Goal: Task Accomplishment & Management: Manage account settings

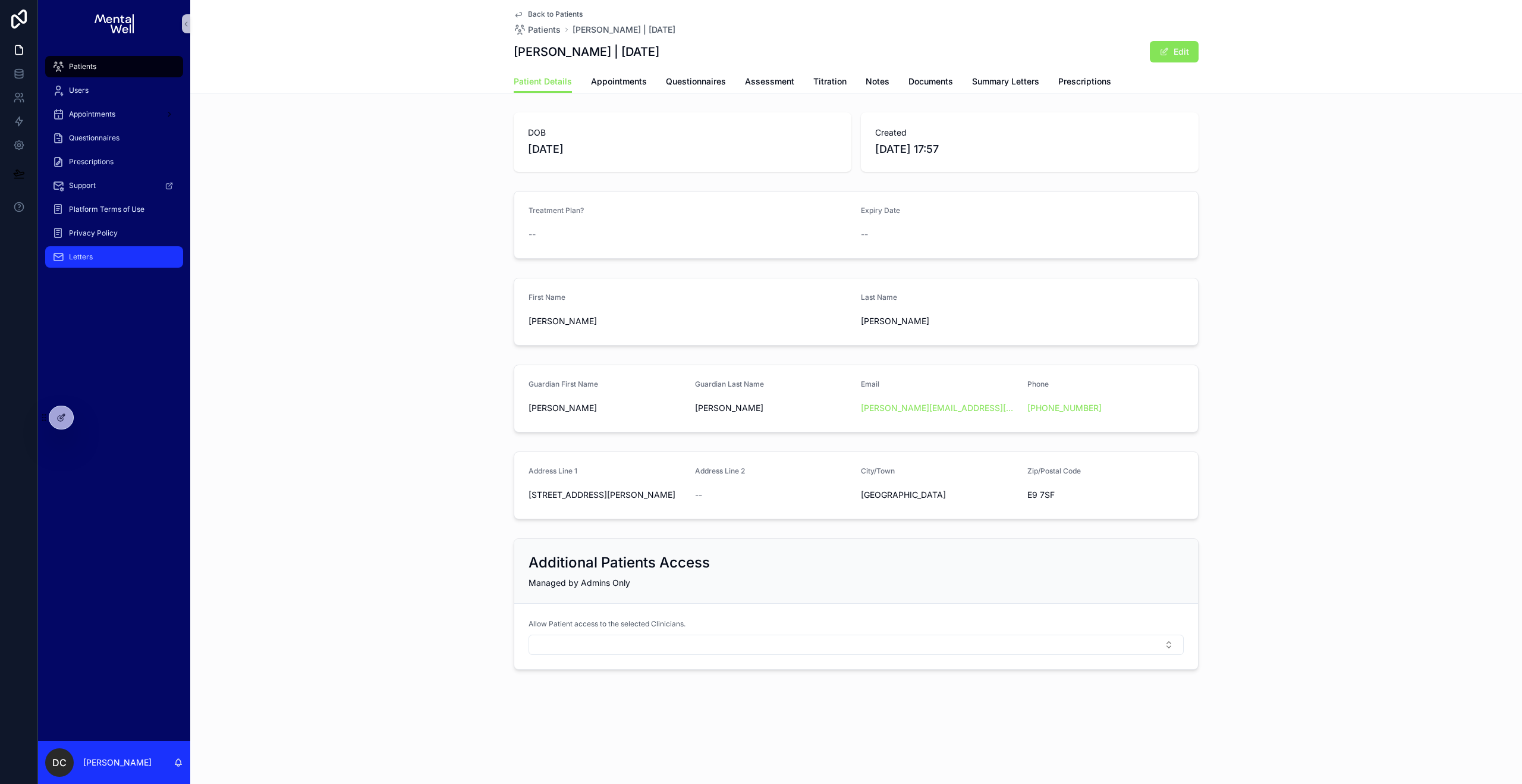
click at [88, 255] on span "Letters" at bounding box center [80, 257] width 24 height 10
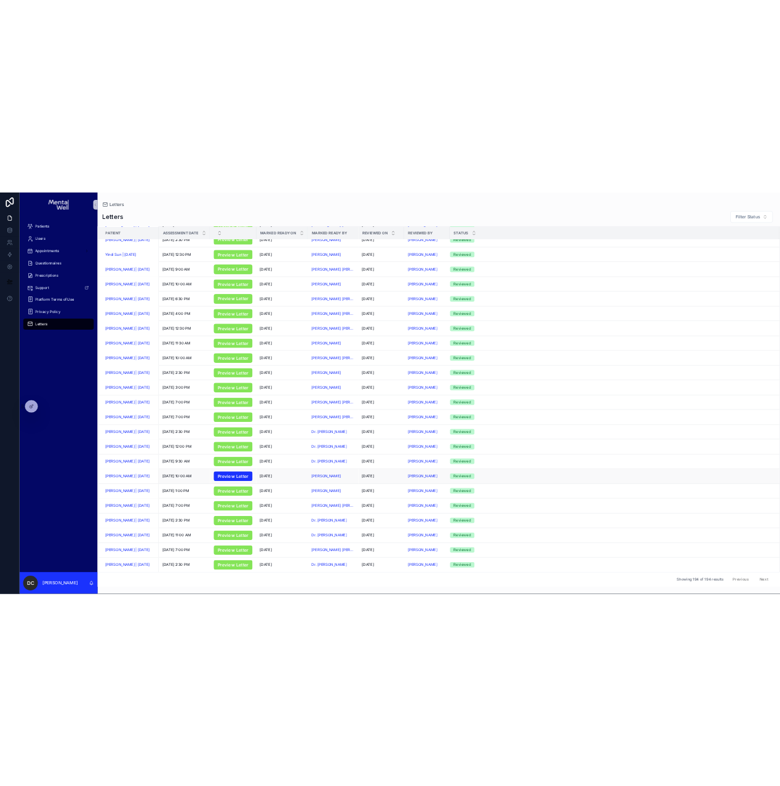
scroll to position [371, 0]
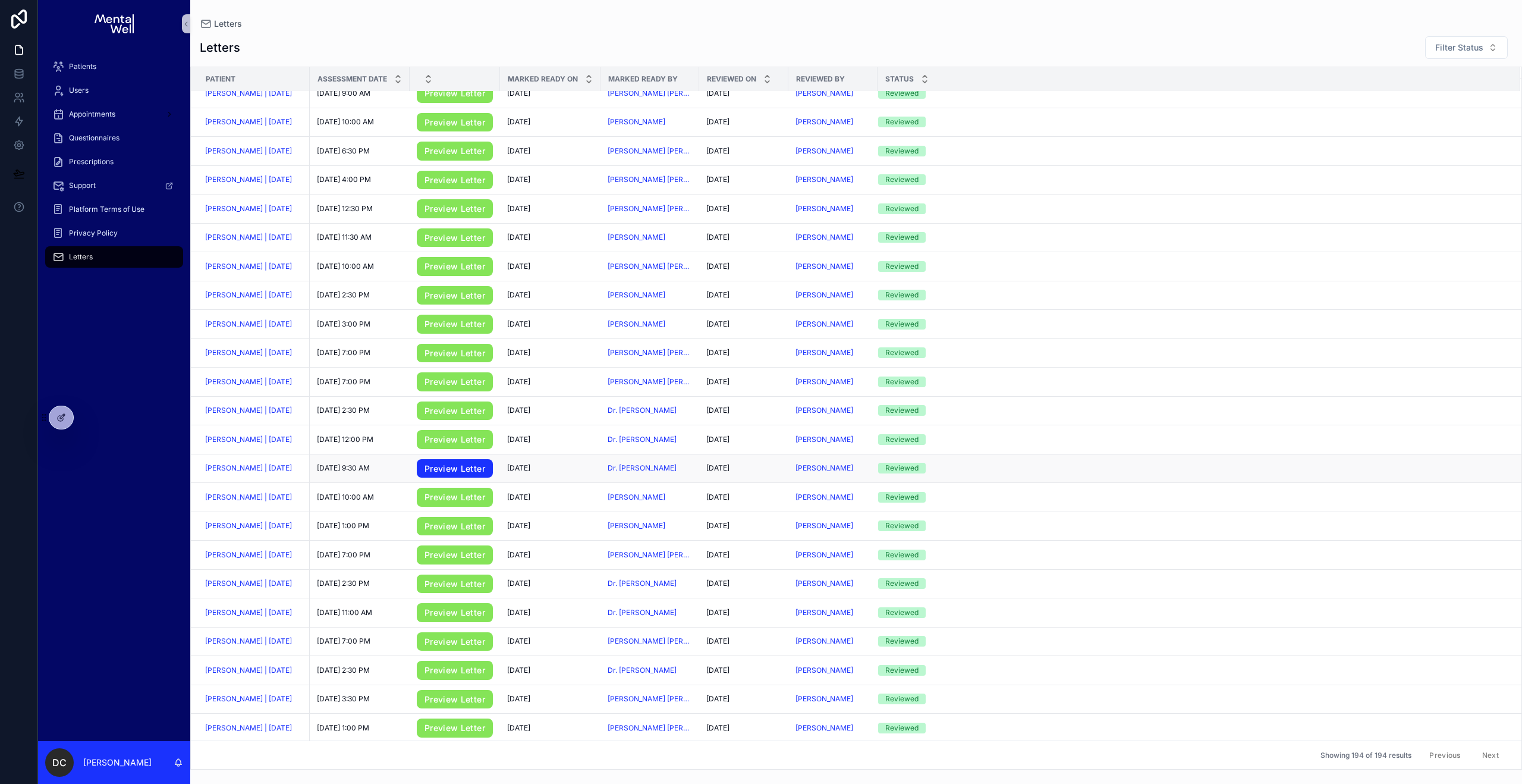
click at [432, 478] on link "Preview Letter" at bounding box center [454, 469] width 76 height 19
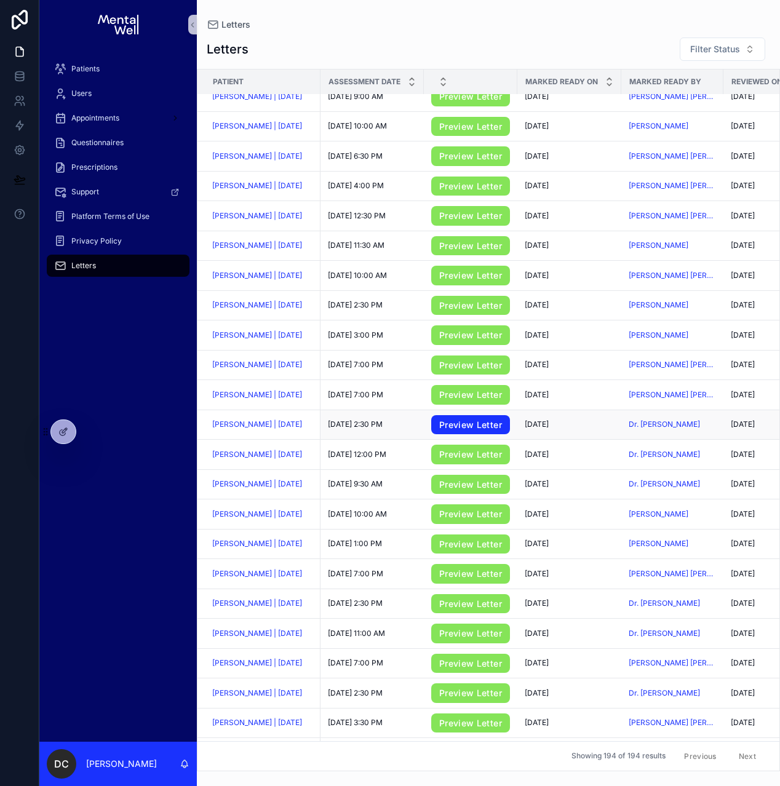
click at [456, 432] on link "Preview Letter" at bounding box center [470, 425] width 79 height 20
click at [447, 461] on link "Preview Letter" at bounding box center [470, 455] width 79 height 20
click at [271, 457] on span "[PERSON_NAME] | [DATE]" at bounding box center [257, 455] width 90 height 10
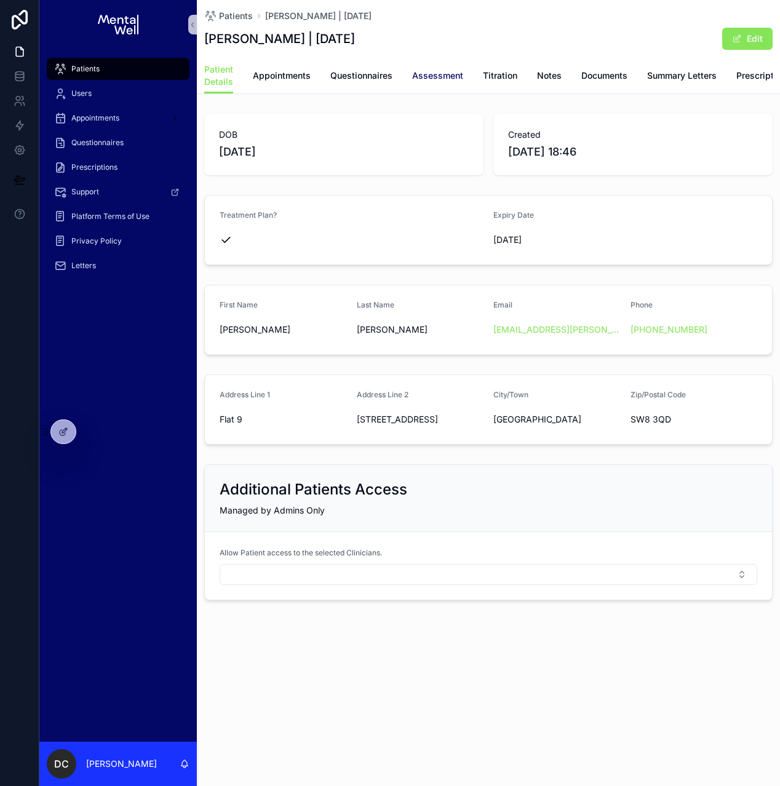
click at [426, 79] on span "Assessment" at bounding box center [437, 75] width 51 height 12
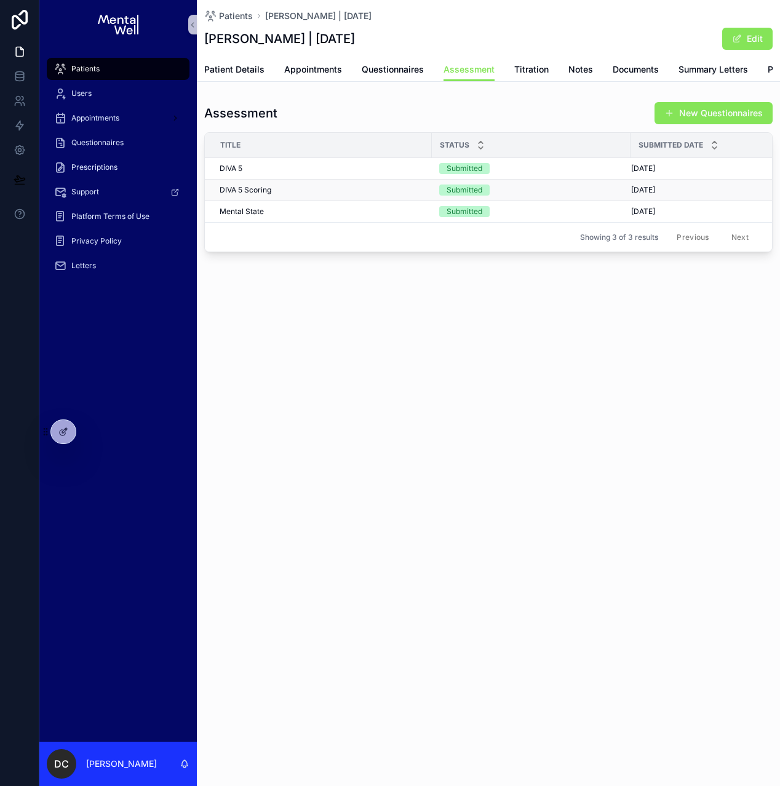
click at [340, 201] on td "DIVA 5 Scoring DIVA 5 Scoring" at bounding box center [318, 191] width 227 height 22
click at [344, 195] on div "DIVA 5 Scoring DIVA 5 Scoring" at bounding box center [322, 190] width 205 height 10
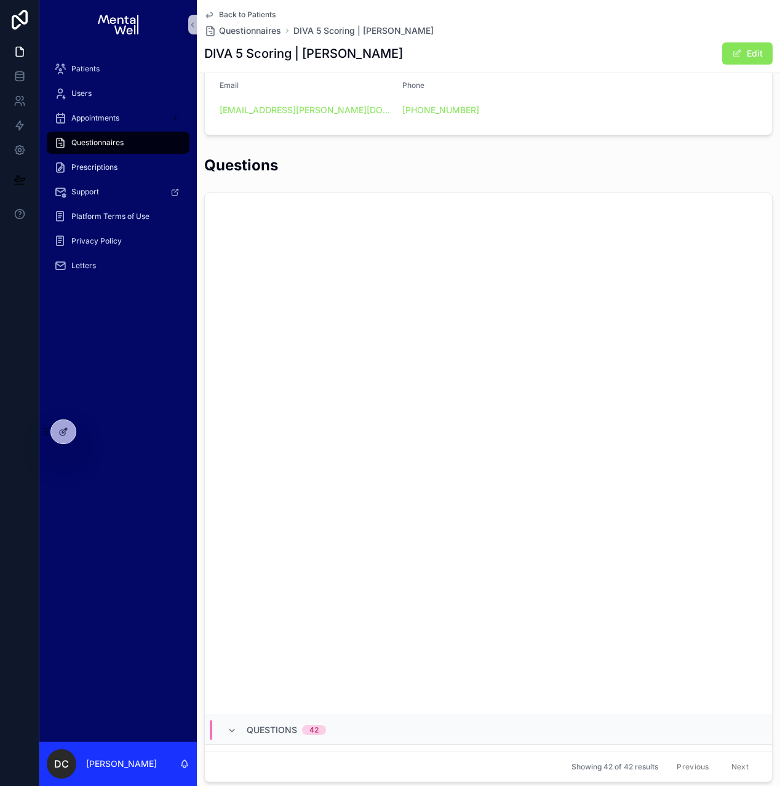
scroll to position [3733, 0]
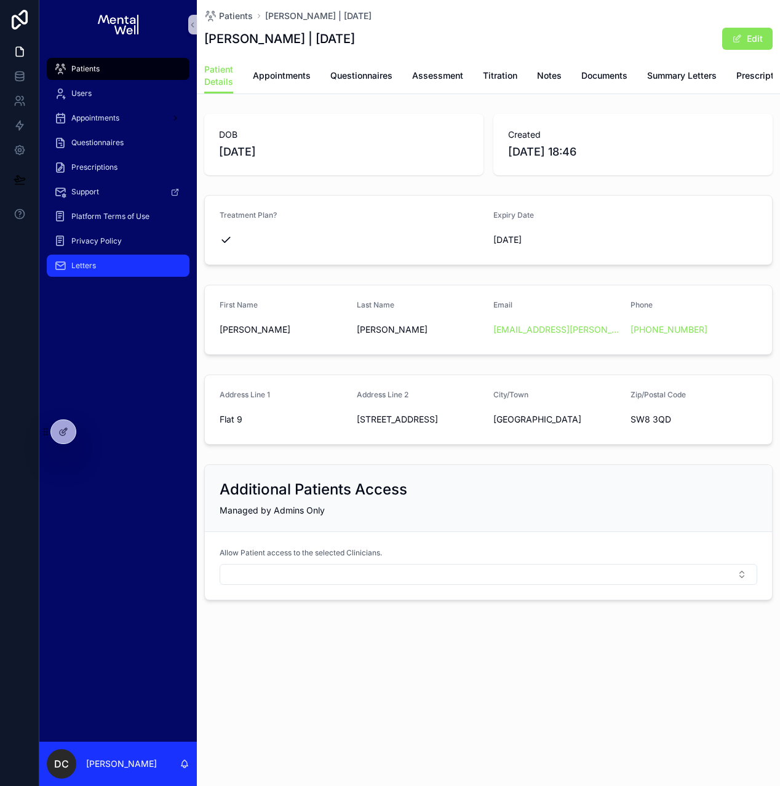
click at [94, 262] on span "Letters" at bounding box center [83, 266] width 25 height 10
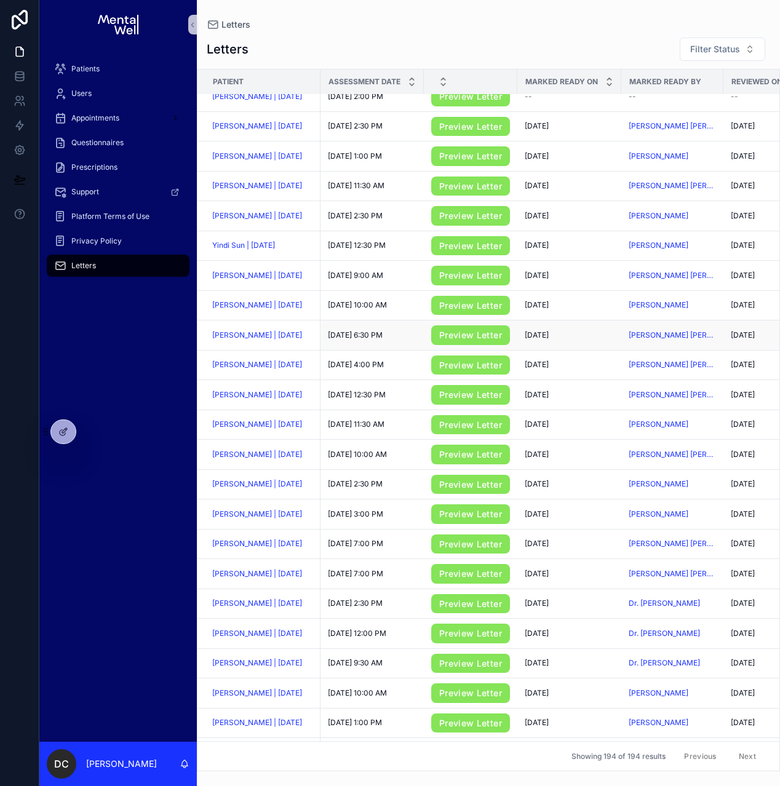
scroll to position [235, 0]
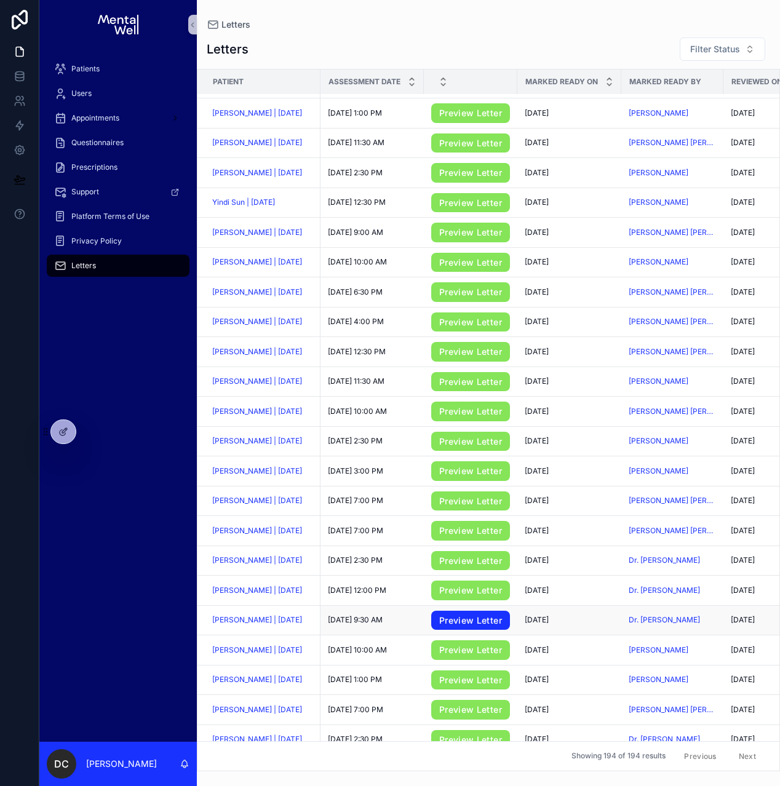
click at [442, 622] on link "Preview Letter" at bounding box center [470, 621] width 79 height 20
click at [255, 625] on span "[PERSON_NAME] | [DATE]" at bounding box center [257, 620] width 90 height 10
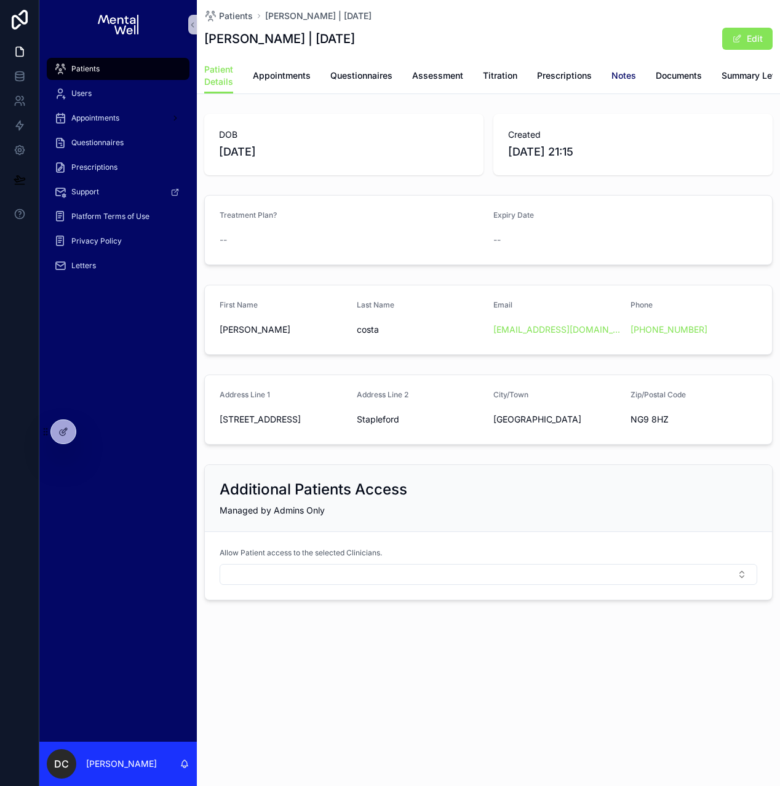
click at [614, 71] on span "Notes" at bounding box center [623, 75] width 25 height 12
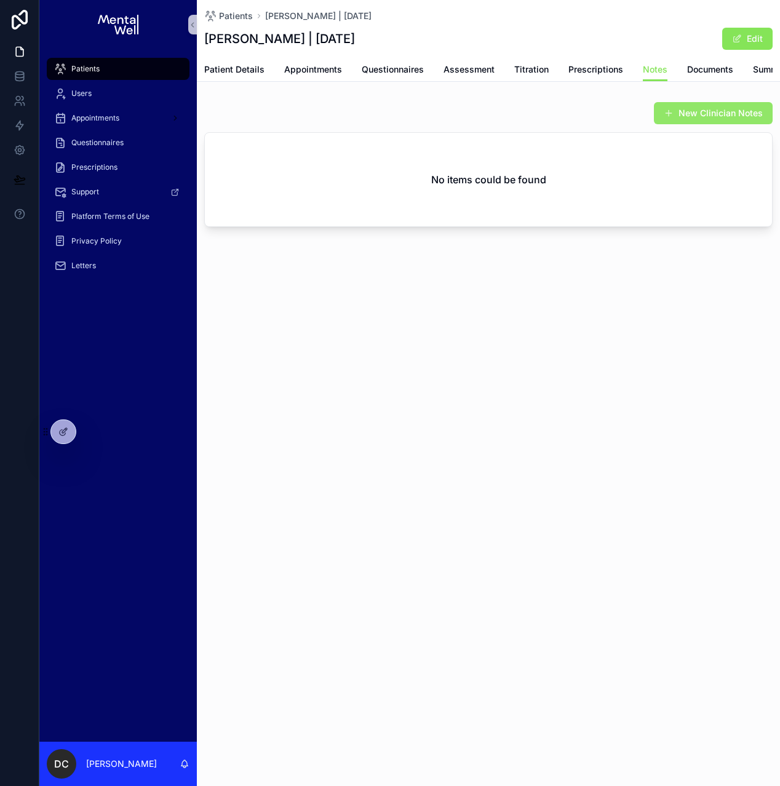
click at [659, 124] on button "New Clinician Notes" at bounding box center [713, 113] width 119 height 22
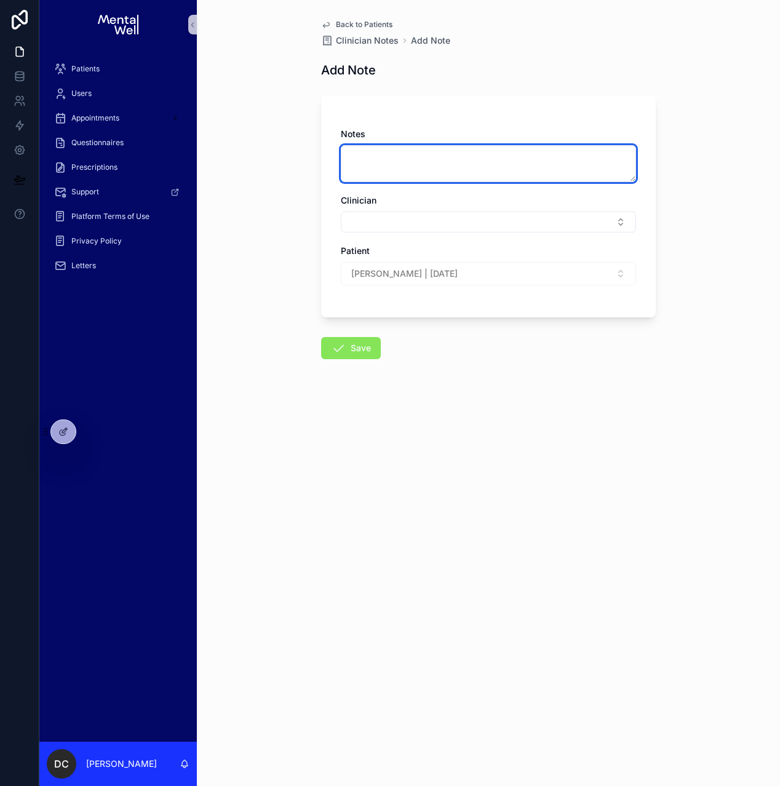
click at [426, 165] on textarea "scrollable content" at bounding box center [488, 163] width 295 height 37
paste textarea "**********"
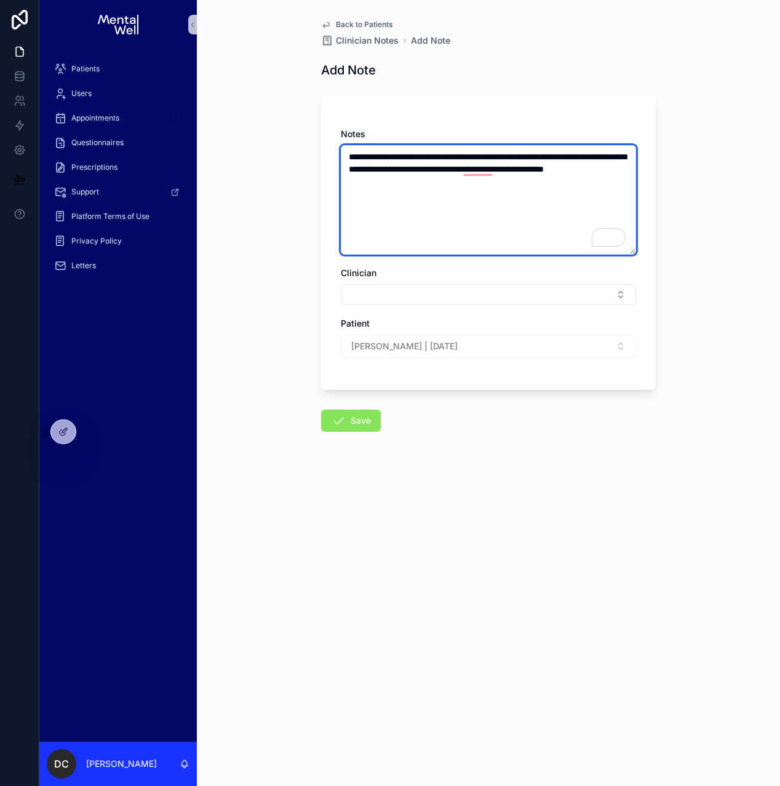
type textarea "**********"
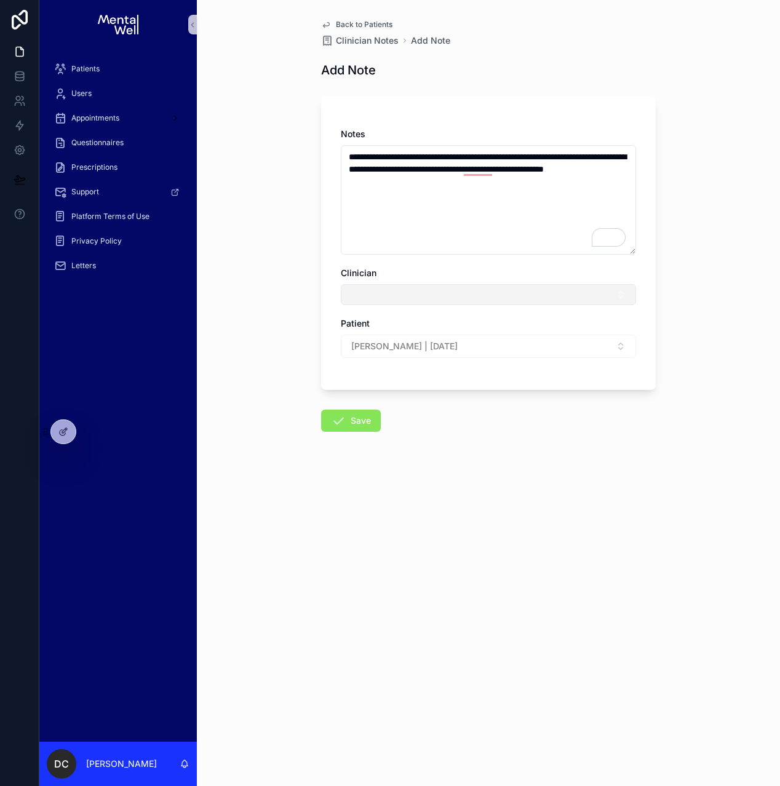
click at [367, 304] on button "Select Button" at bounding box center [488, 294] width 295 height 21
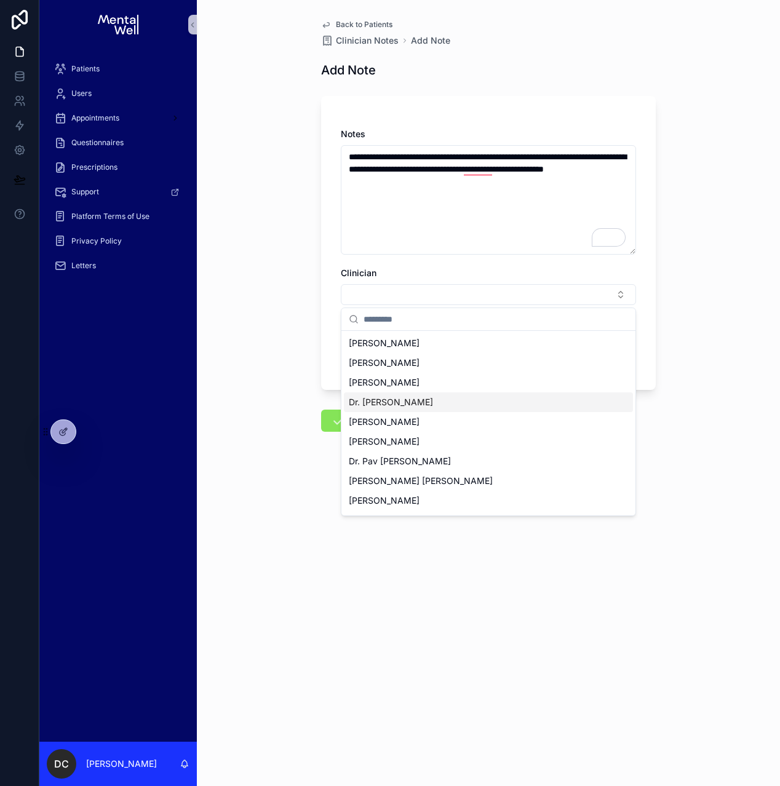
click at [388, 408] on div "Dr. [PERSON_NAME]" at bounding box center [488, 402] width 289 height 20
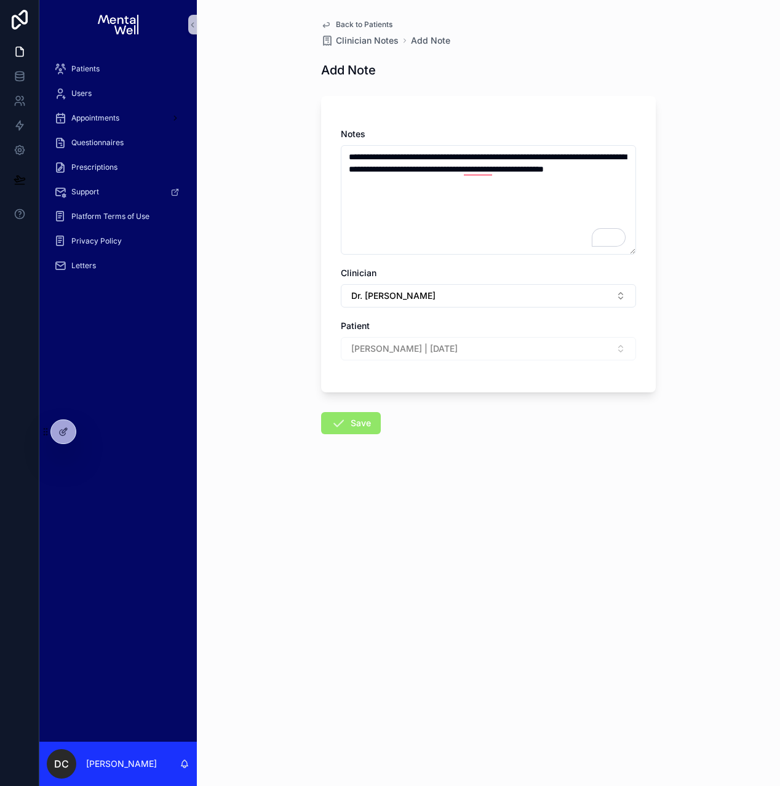
click at [344, 426] on icon "scrollable content" at bounding box center [338, 423] width 15 height 15
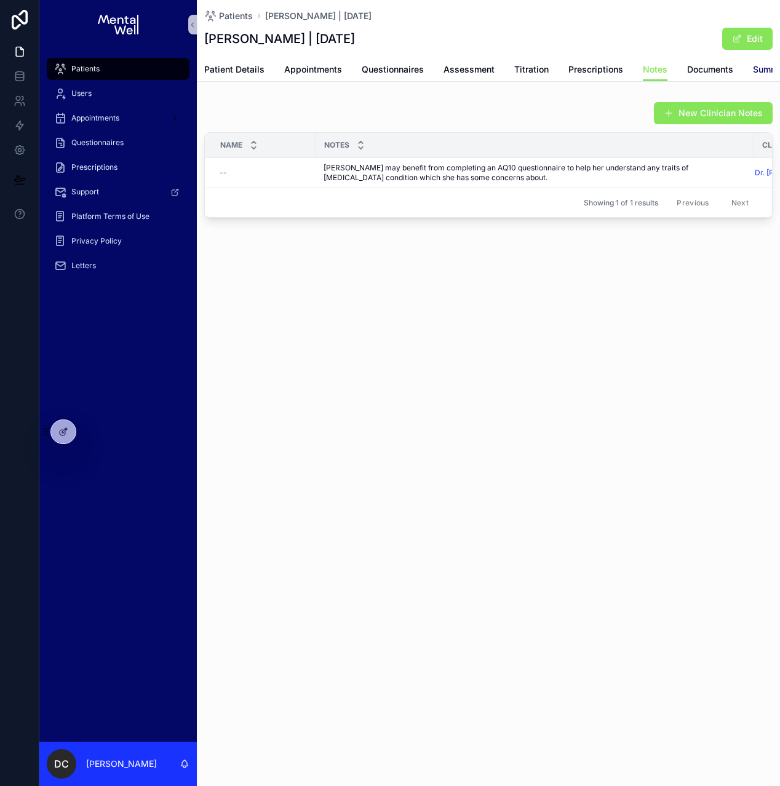
click at [755, 67] on span "Summary Letters" at bounding box center [787, 69] width 69 height 12
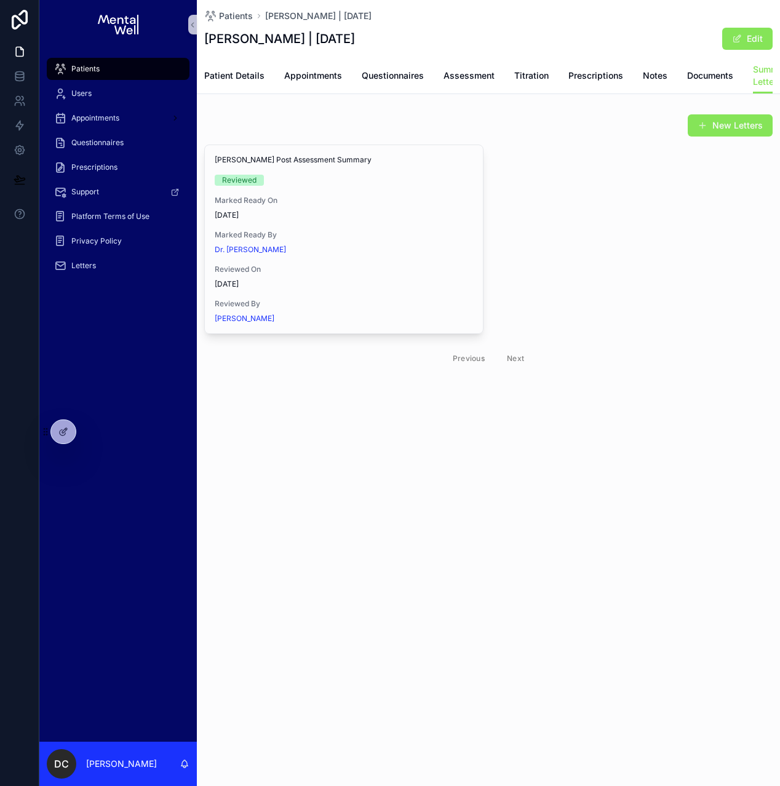
click at [121, 69] on div "Patients" at bounding box center [118, 69] width 128 height 20
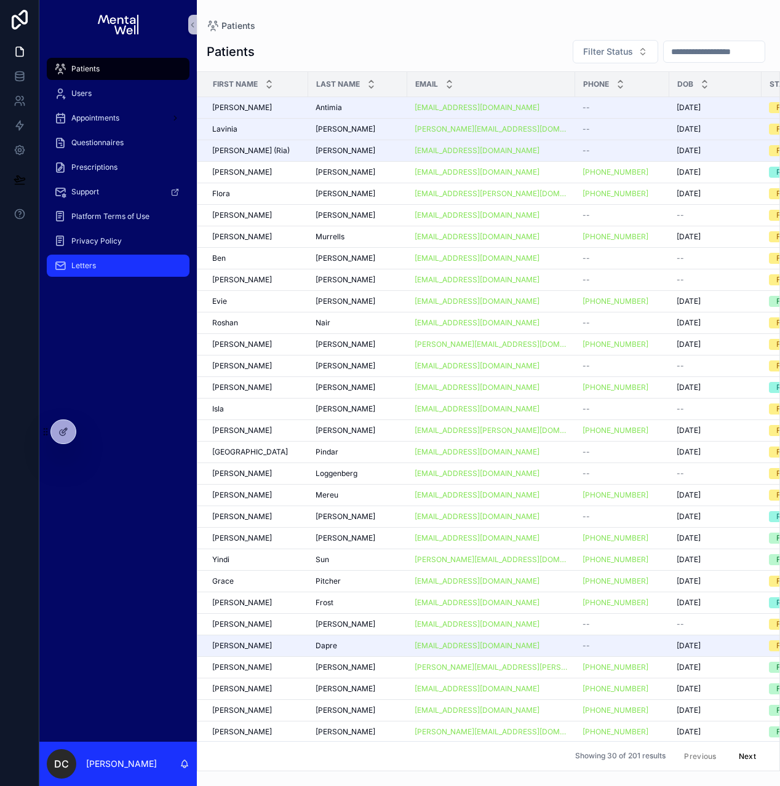
click at [93, 261] on span "Letters" at bounding box center [83, 266] width 25 height 10
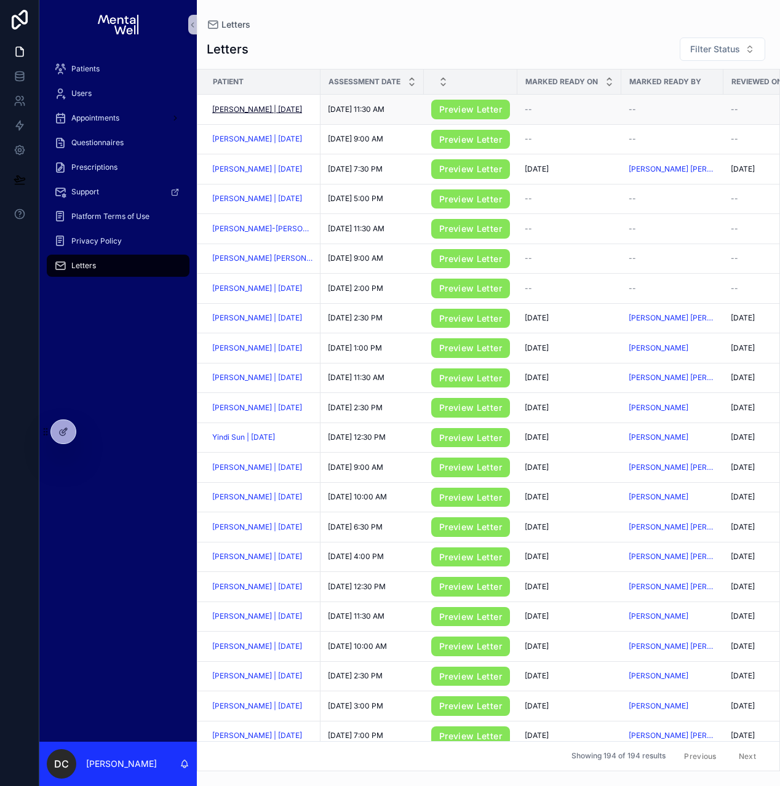
click at [257, 108] on span "[PERSON_NAME] | [DATE]" at bounding box center [257, 110] width 90 height 10
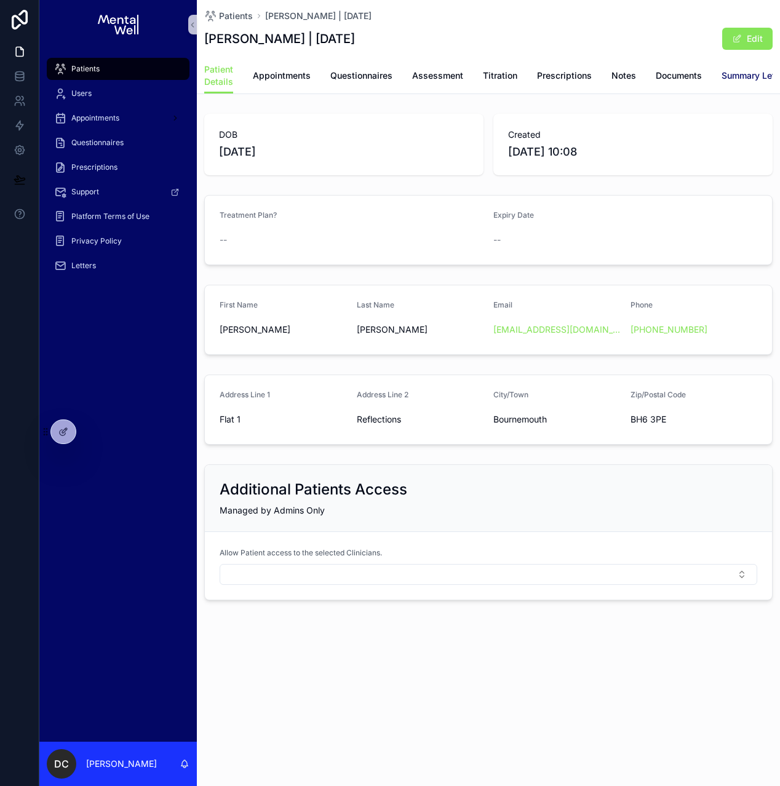
click at [742, 77] on span "Summary Letters" at bounding box center [755, 75] width 69 height 12
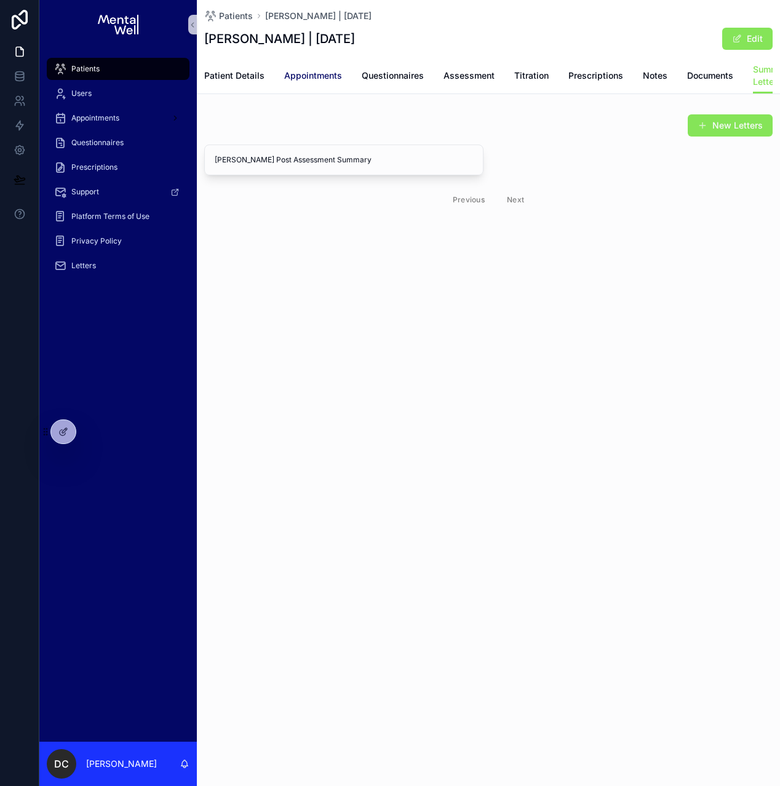
click at [311, 76] on span "Appointments" at bounding box center [313, 75] width 58 height 12
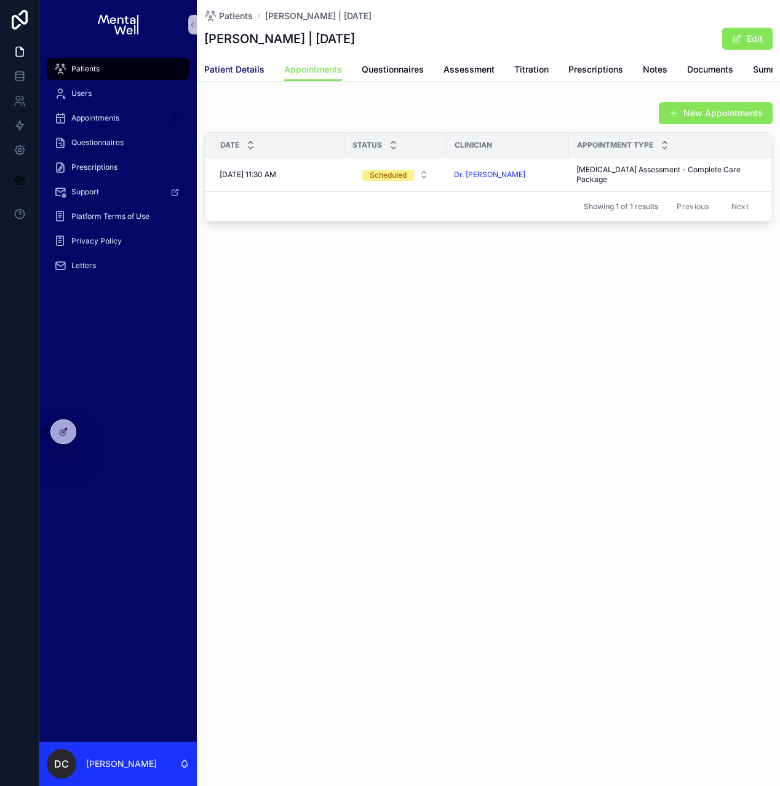
click at [251, 74] on span "Patient Details" at bounding box center [234, 69] width 60 height 12
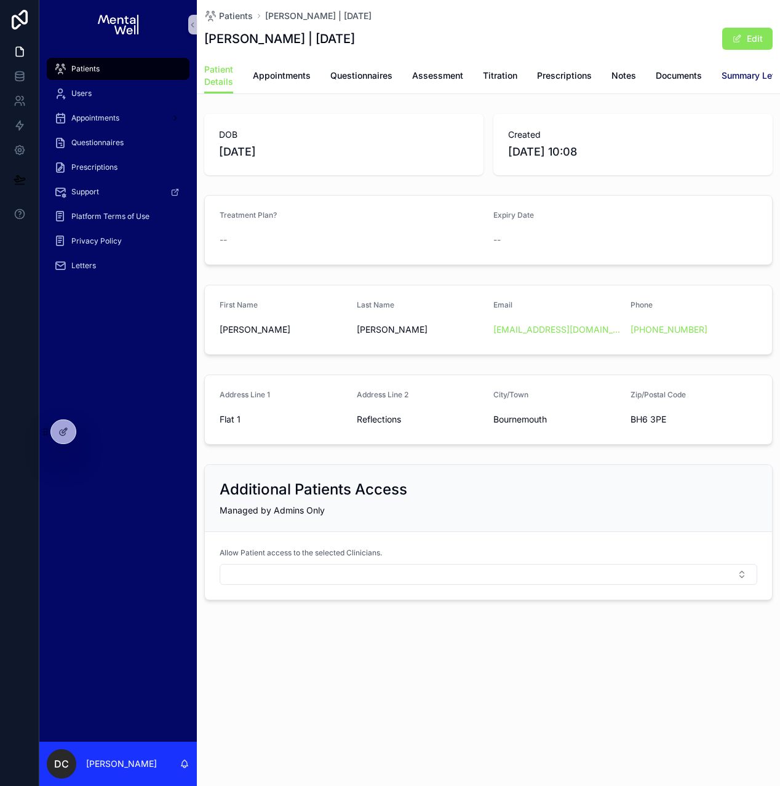
click at [733, 78] on span "Summary Letters" at bounding box center [755, 75] width 69 height 12
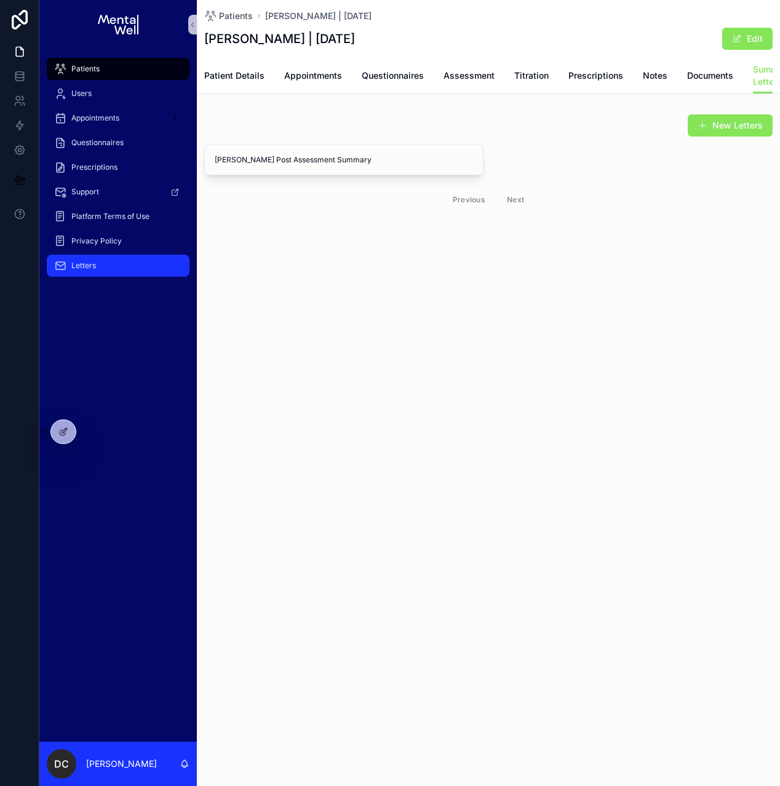
click at [99, 264] on div "Letters" at bounding box center [118, 266] width 128 height 20
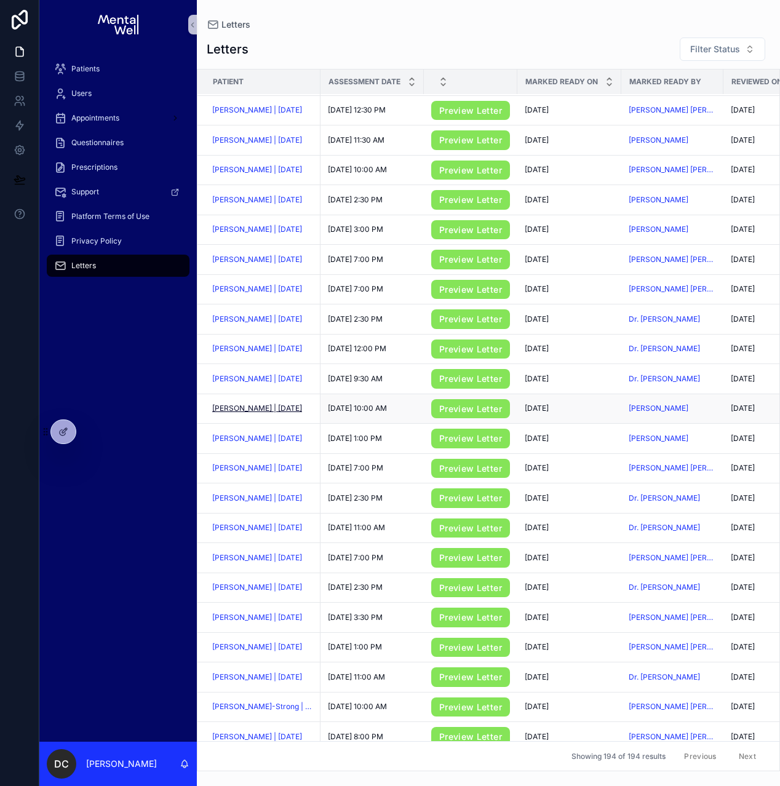
scroll to position [454, 0]
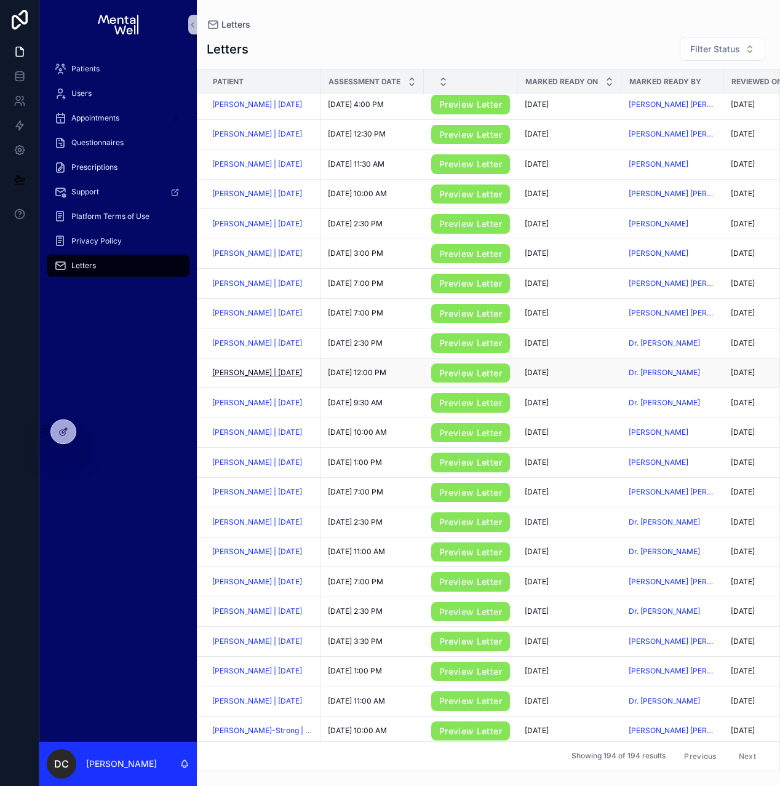
click at [270, 374] on span "[PERSON_NAME] | [DATE]" at bounding box center [257, 373] width 90 height 10
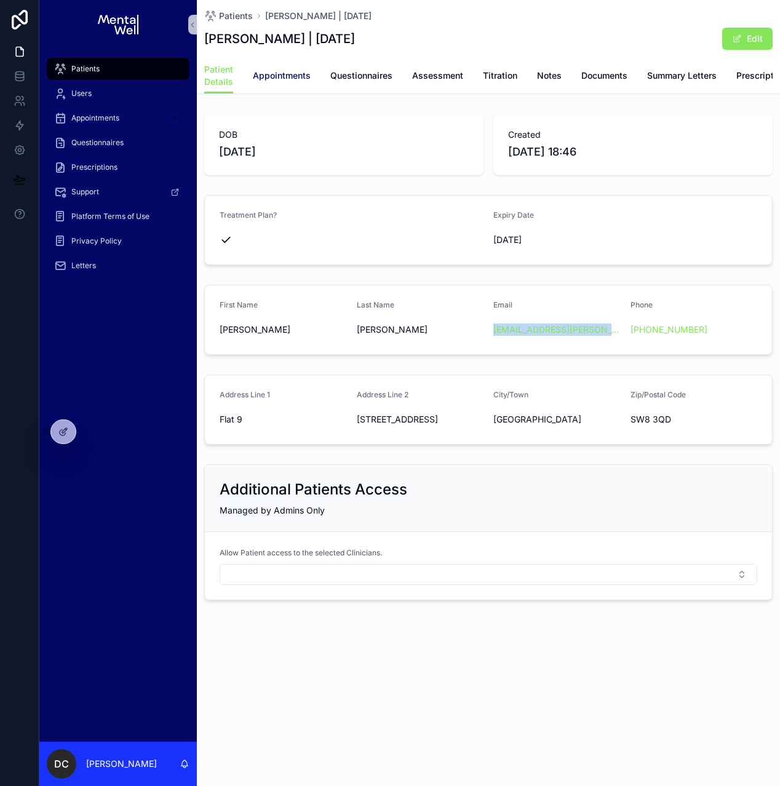
click at [302, 79] on span "Appointments" at bounding box center [282, 75] width 58 height 12
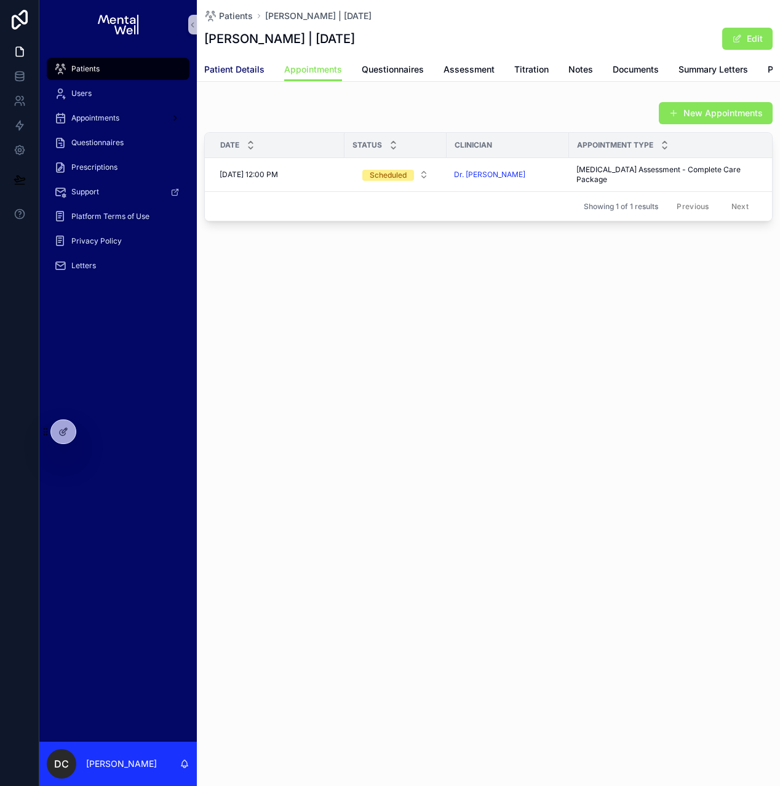
click at [232, 77] on link "Patient Details" at bounding box center [234, 70] width 60 height 25
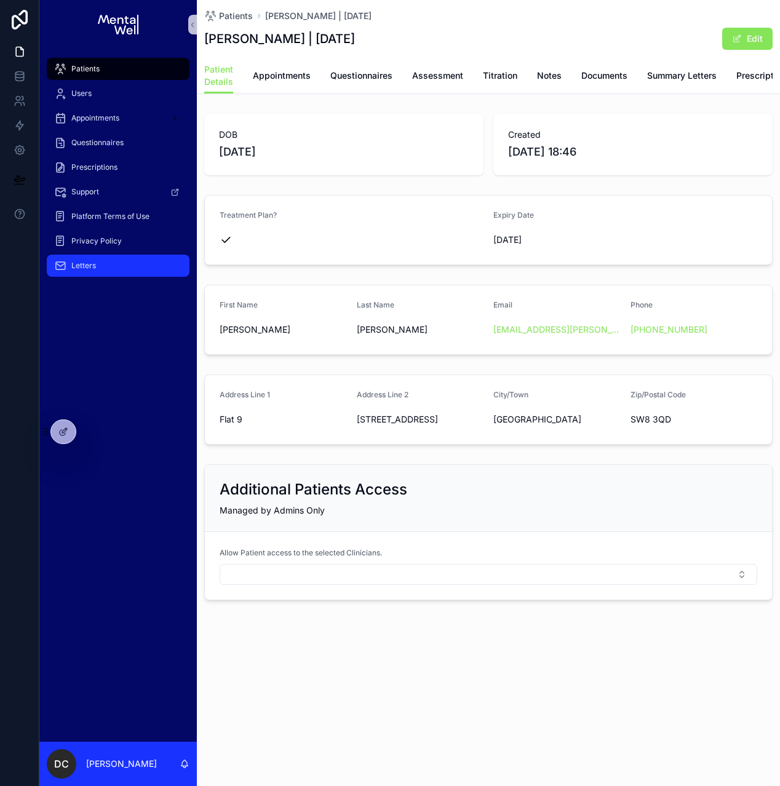
click at [100, 273] on div "Letters" at bounding box center [118, 266] width 128 height 20
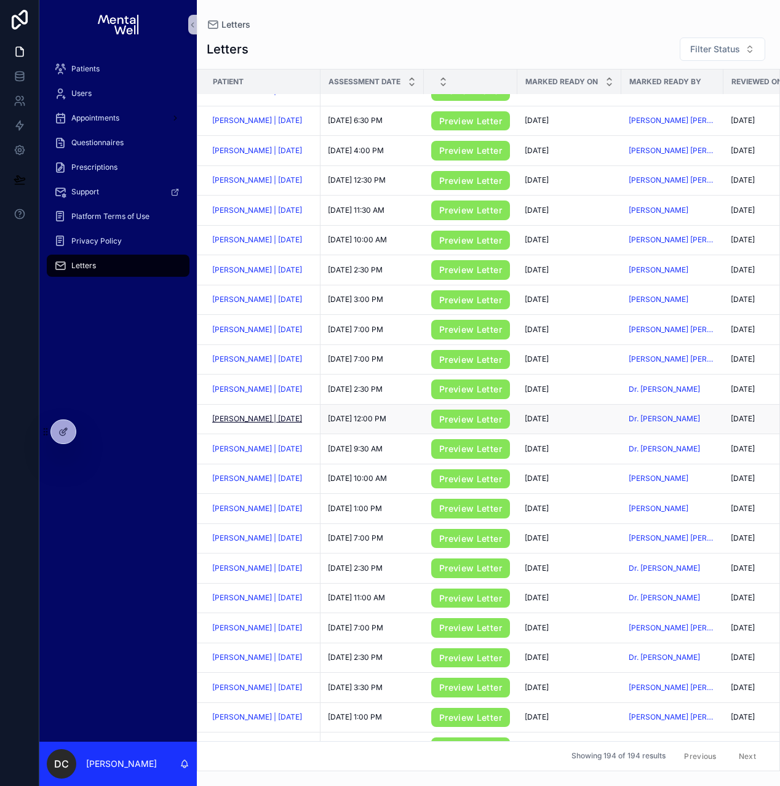
scroll to position [410, 0]
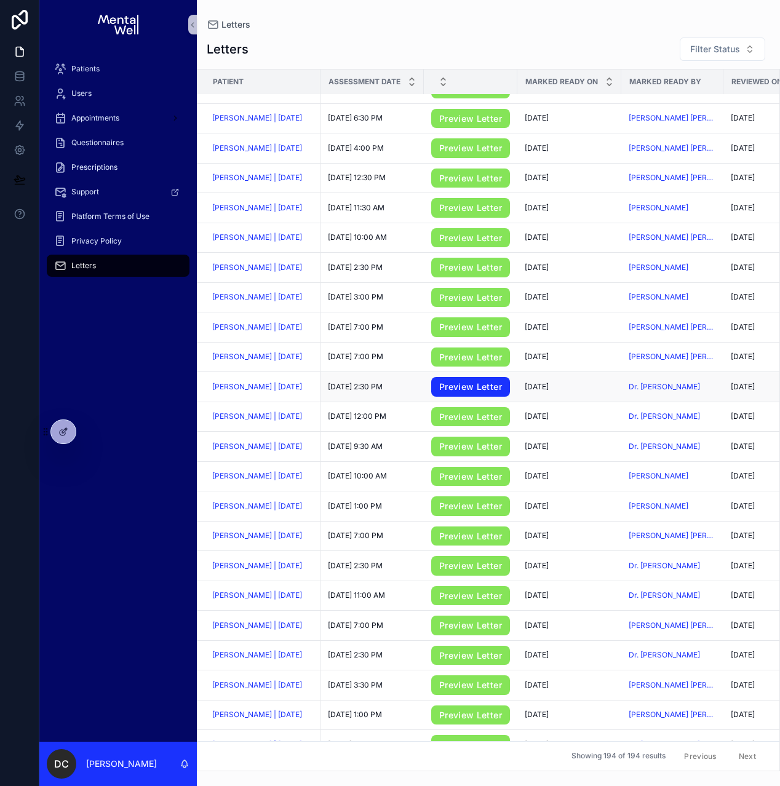
click at [447, 387] on link "Preview Letter" at bounding box center [470, 387] width 79 height 20
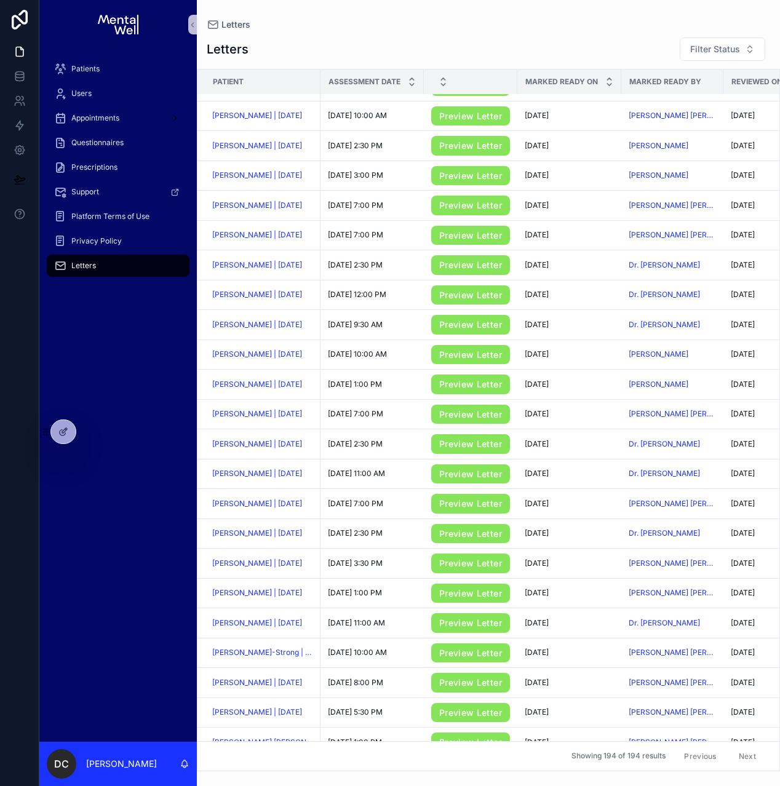
scroll to position [548, 0]
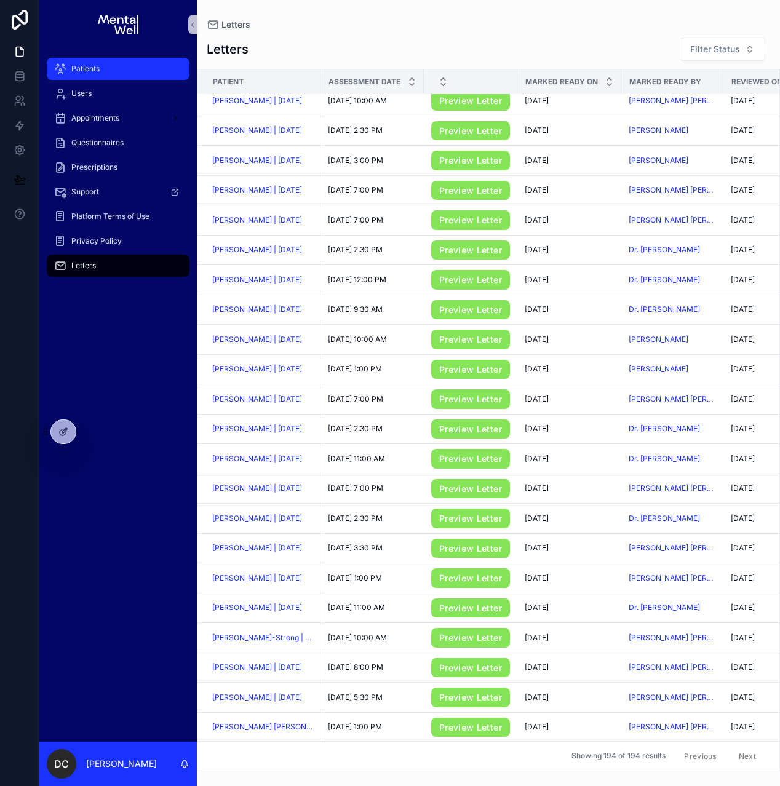
click at [110, 73] on div "Patients" at bounding box center [118, 69] width 128 height 20
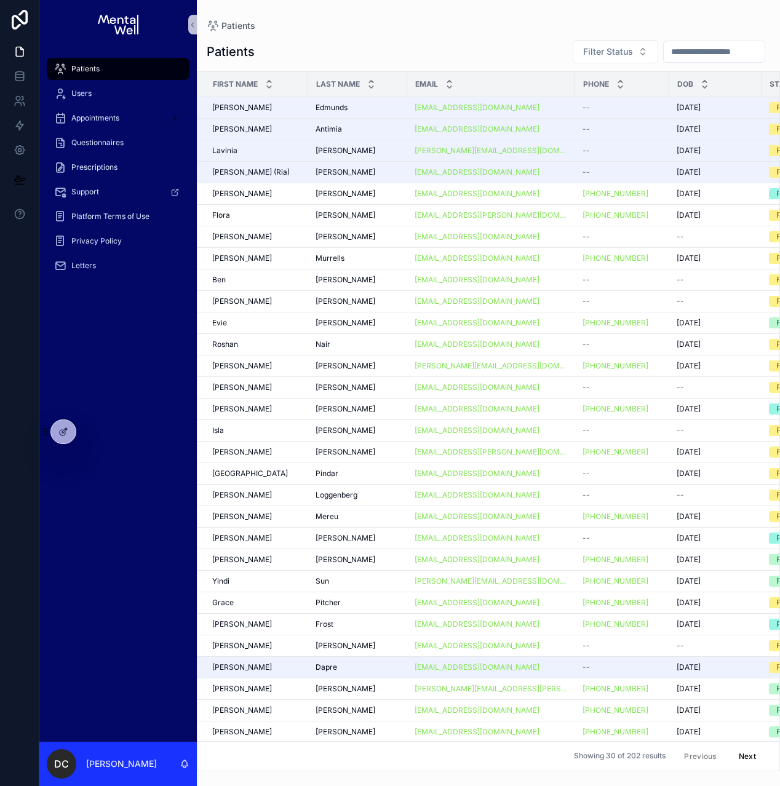
click at [683, 57] on input "scrollable content" at bounding box center [714, 51] width 101 height 17
type input "****"
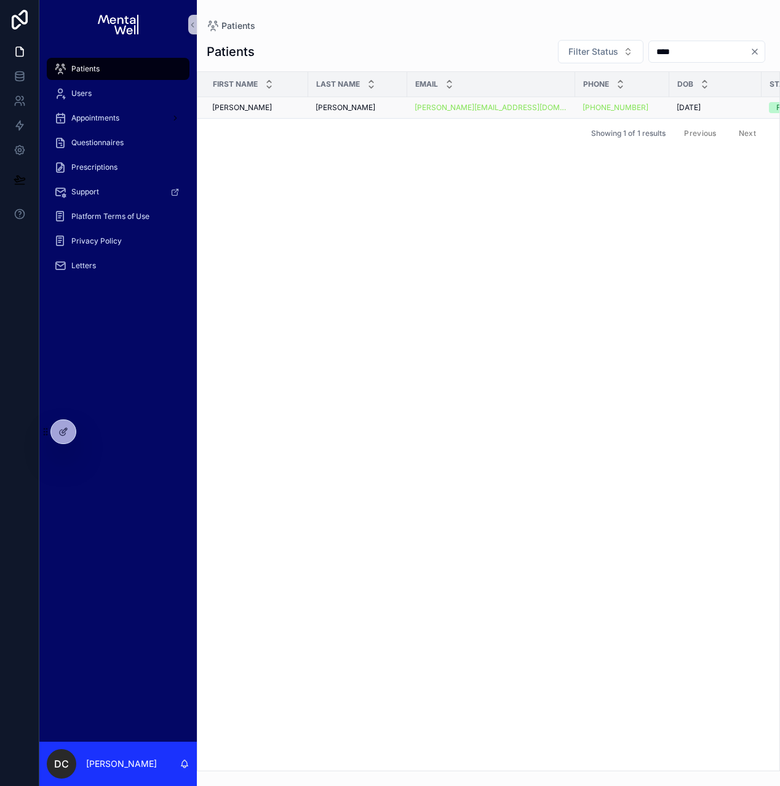
click at [347, 107] on div "[PERSON_NAME]" at bounding box center [358, 108] width 84 height 10
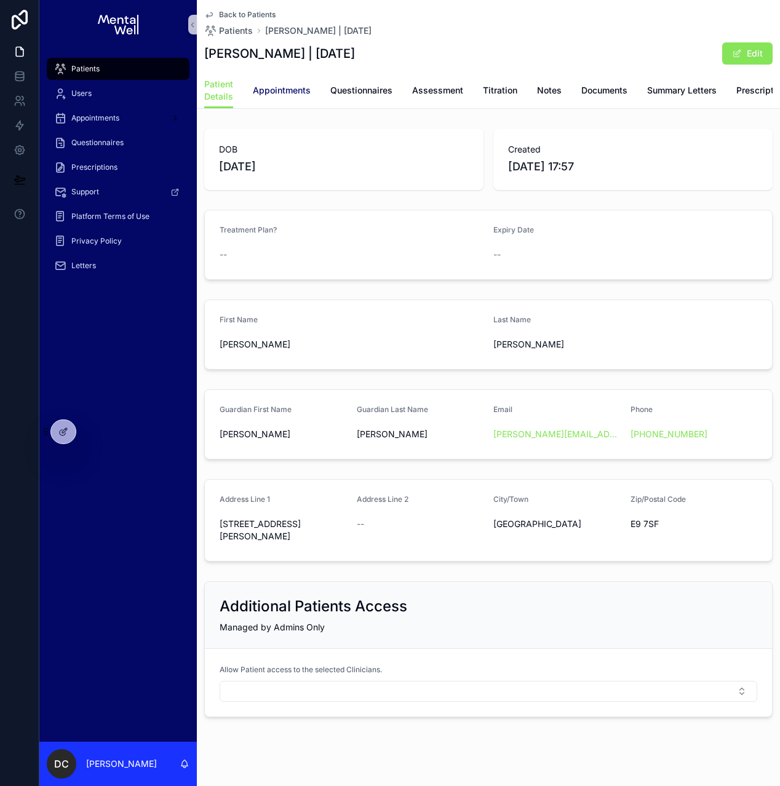
click at [267, 96] on span "Appointments" at bounding box center [282, 90] width 58 height 12
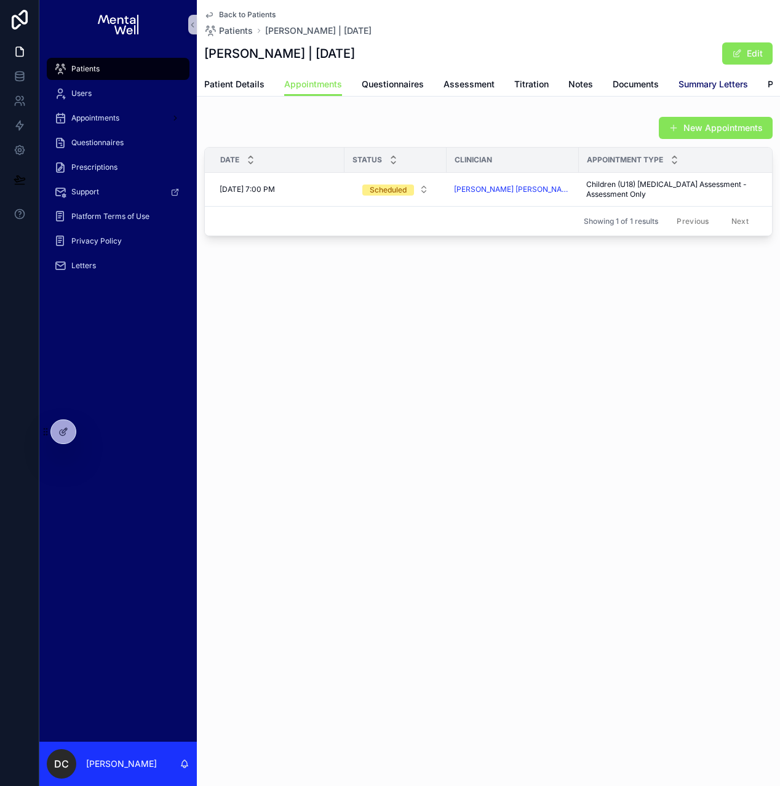
click at [706, 82] on span "Summary Letters" at bounding box center [712, 84] width 69 height 12
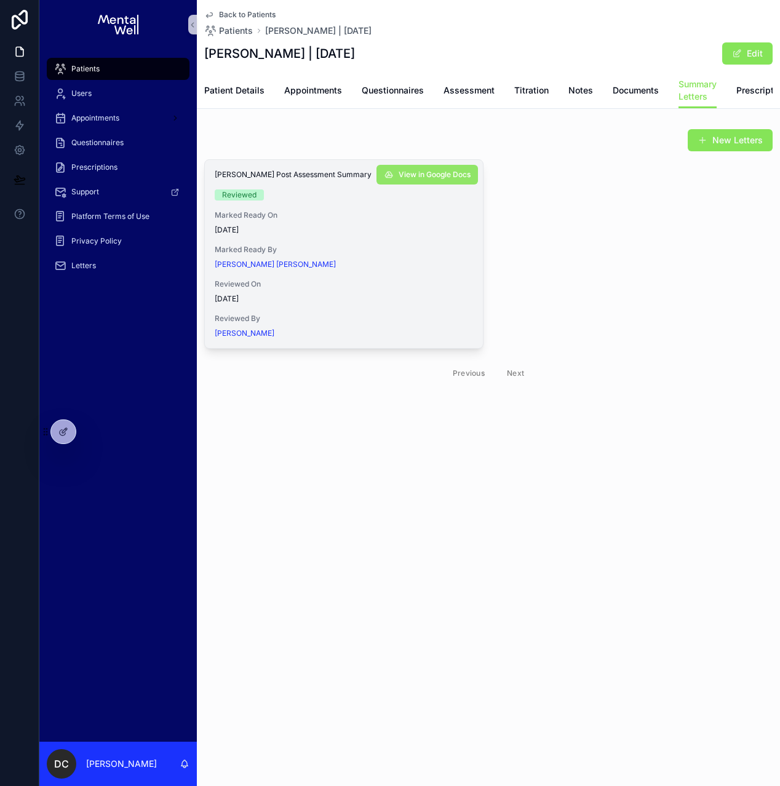
click at [427, 180] on span "View in Google Docs" at bounding box center [435, 175] width 72 height 10
click at [251, 92] on span "Patient Details" at bounding box center [234, 90] width 60 height 12
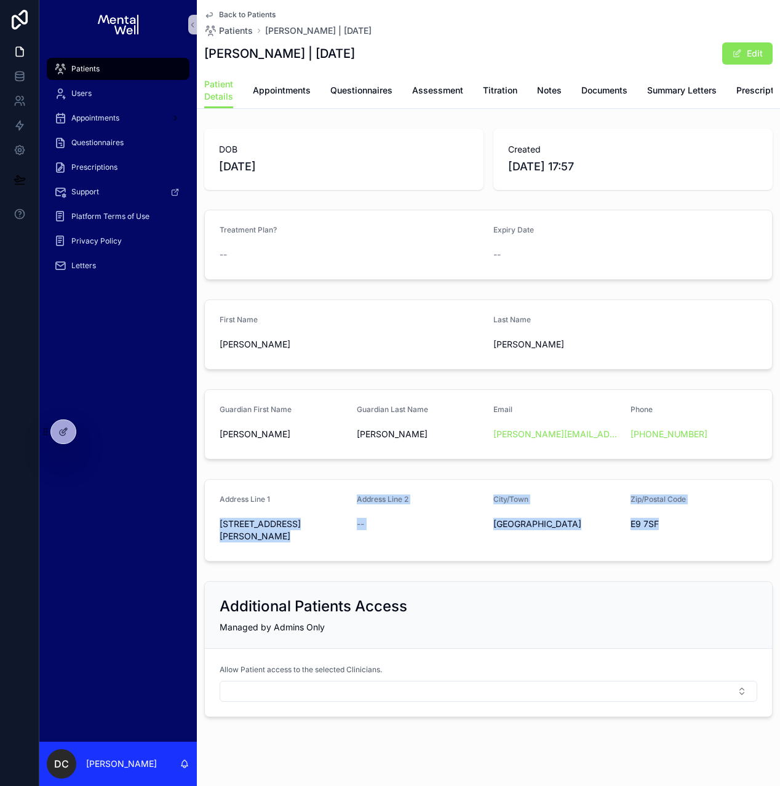
drag, startPoint x: 220, startPoint y: 534, endPoint x: 650, endPoint y: 538, distance: 430.5
click at [650, 538] on form "Address Line 1 11A [PERSON_NAME]`S ROAD Address Line 2 -- City/Town [GEOGRAPHIC…" at bounding box center [488, 520] width 567 height 81
click at [290, 98] on link "Appointments" at bounding box center [282, 91] width 58 height 25
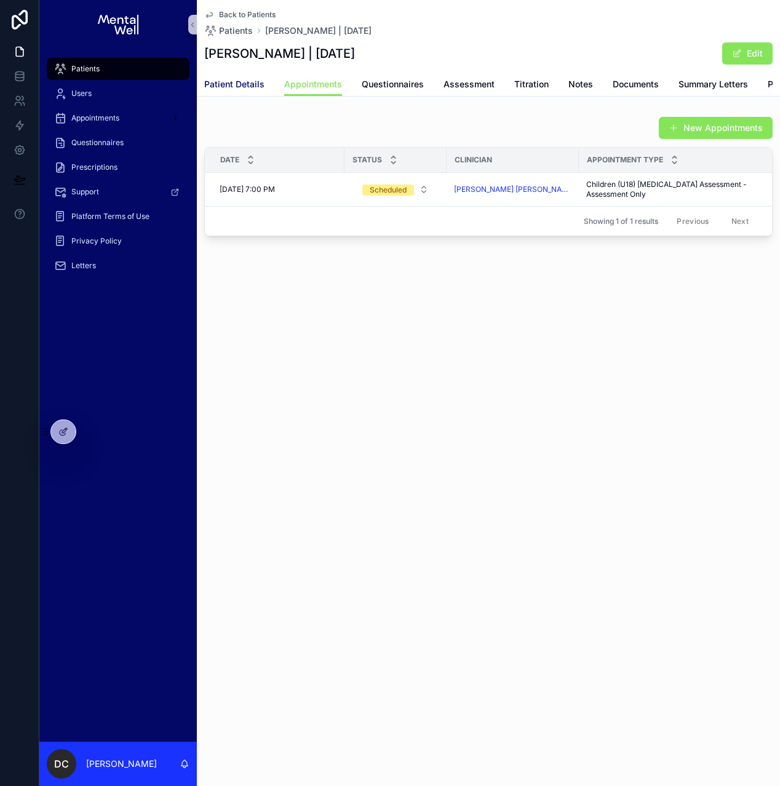
click at [249, 84] on span "Patient Details" at bounding box center [234, 84] width 60 height 12
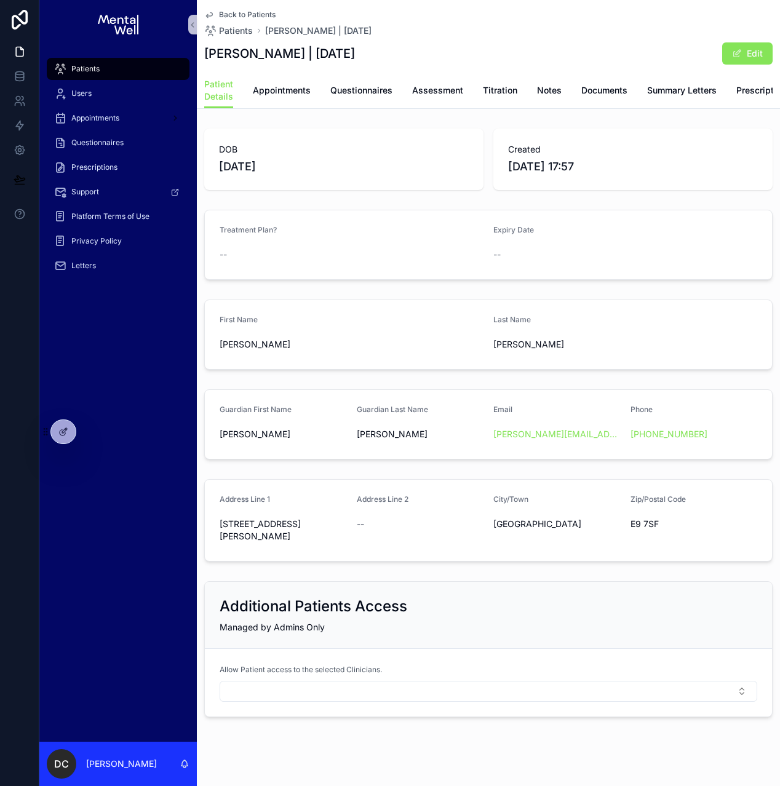
click at [221, 261] on span "--" at bounding box center [223, 254] width 7 height 12
click at [728, 45] on button "Edit" at bounding box center [747, 53] width 50 height 22
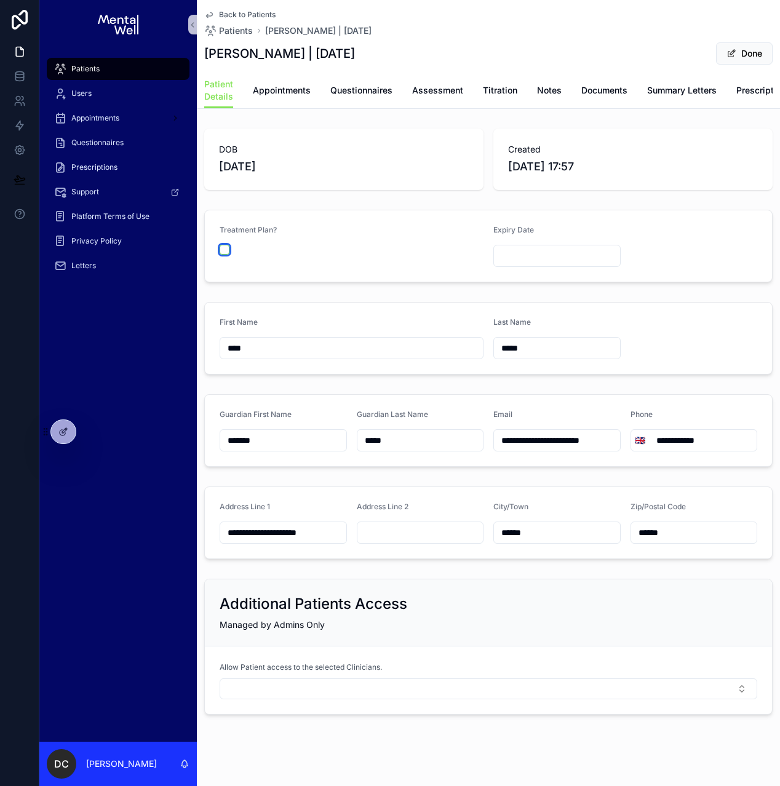
click at [228, 255] on button "scrollable content" at bounding box center [225, 250] width 10 height 10
click at [505, 258] on input "scrollable content" at bounding box center [557, 255] width 126 height 17
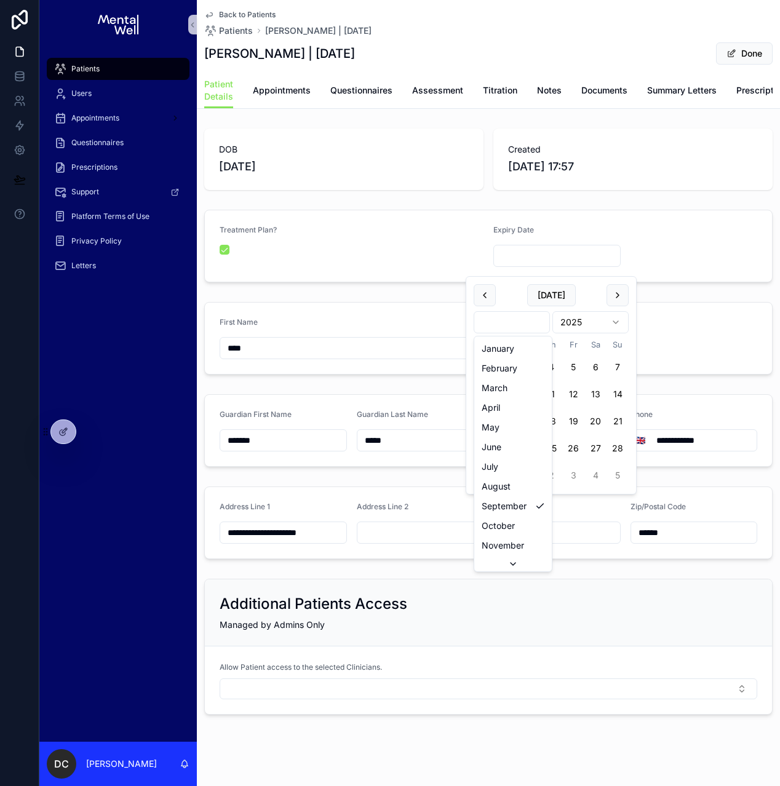
click at [527, 325] on html "**********" at bounding box center [390, 393] width 780 height 786
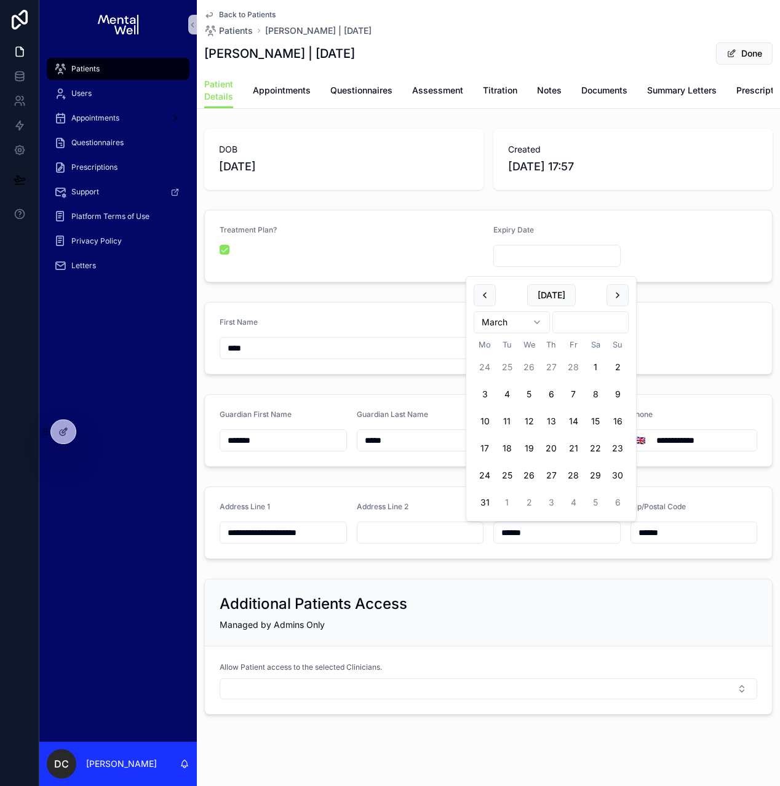
click at [579, 326] on html "**********" at bounding box center [390, 393] width 780 height 786
click at [618, 371] on button "1" at bounding box center [617, 367] width 22 height 22
type input "**********"
click at [648, 303] on div "**********" at bounding box center [488, 422] width 583 height 596
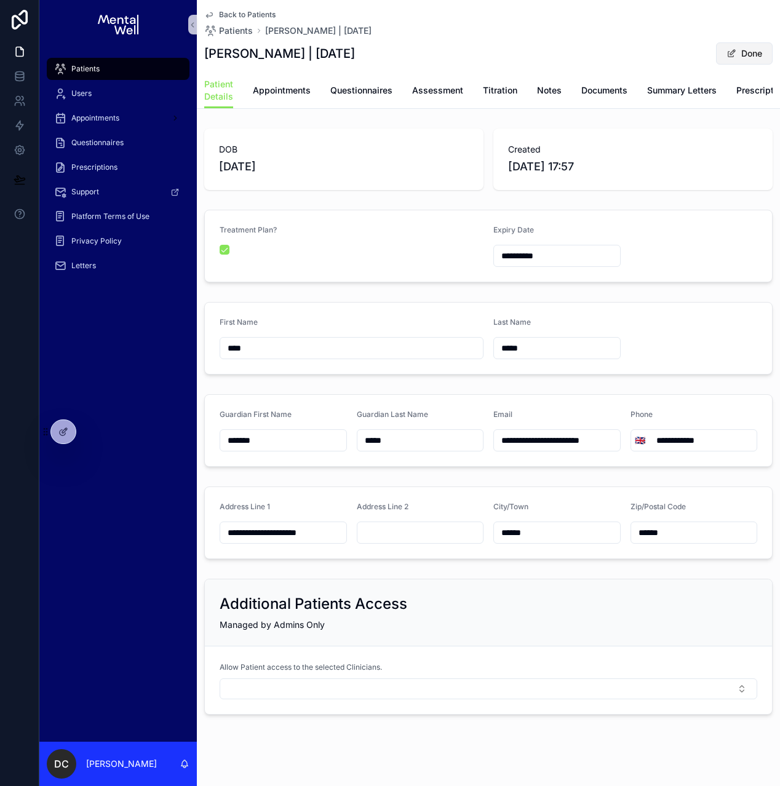
click at [716, 56] on button "Done" at bounding box center [744, 53] width 57 height 22
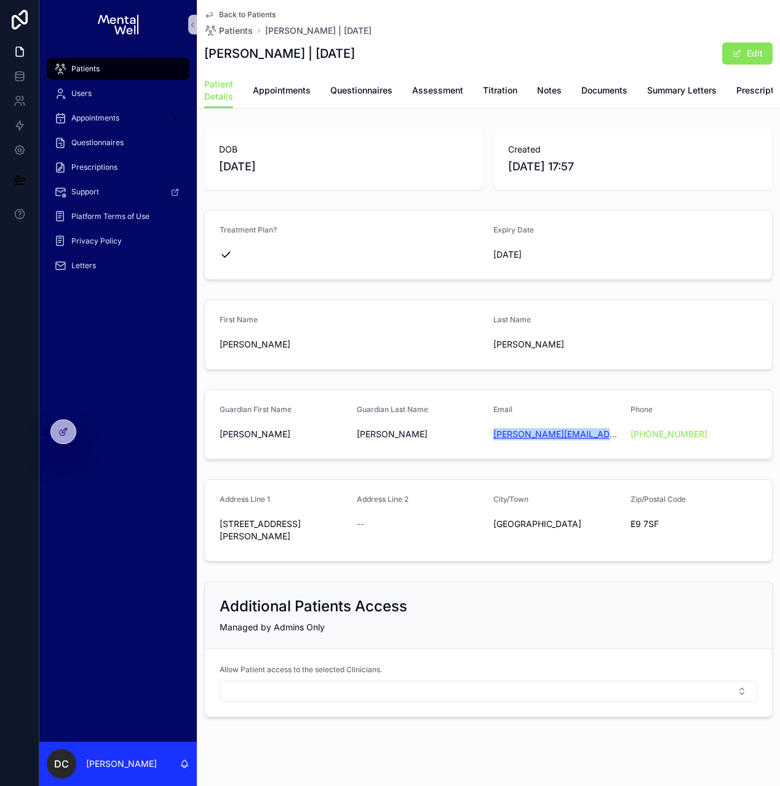
copy link "[PERSON_NAME][EMAIL_ADDRESS][DOMAIN_NAME]"
click at [93, 266] on span "Letters" at bounding box center [83, 266] width 25 height 10
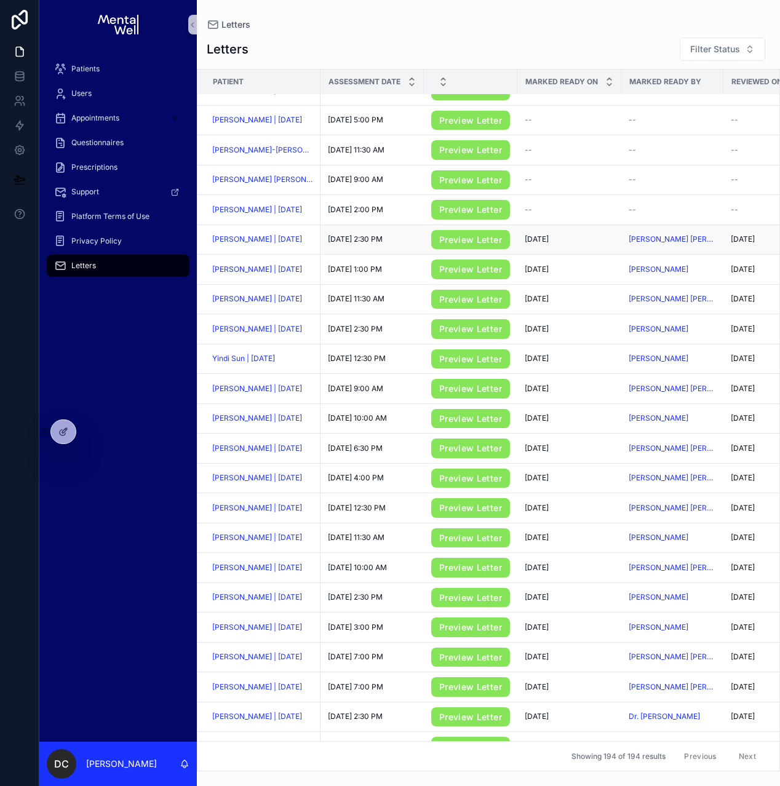
scroll to position [97, 0]
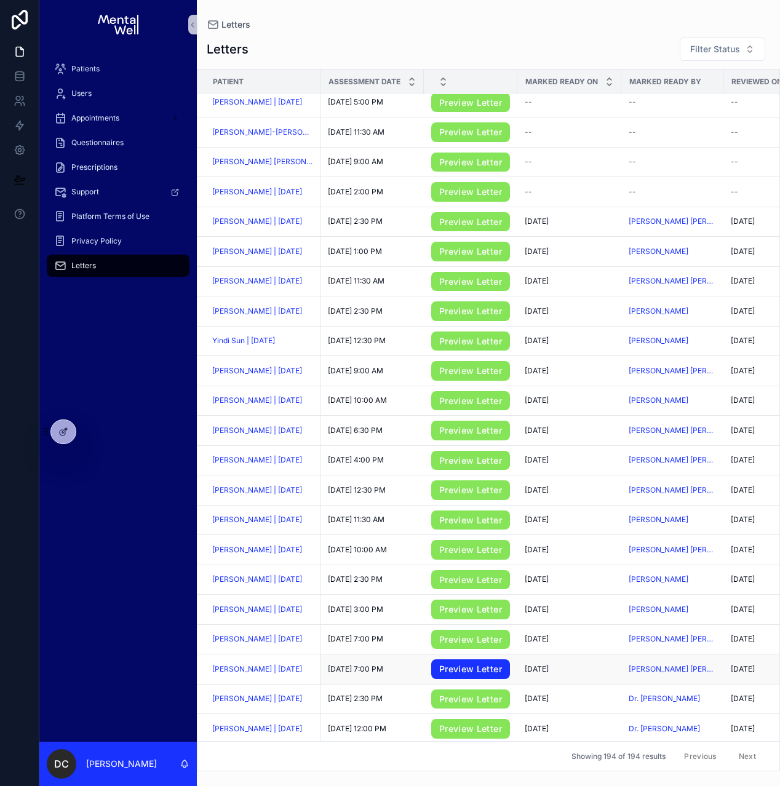
click at [447, 679] on link "Preview Letter" at bounding box center [470, 669] width 79 height 20
click at [251, 674] on span "[PERSON_NAME] | [DATE]" at bounding box center [257, 669] width 90 height 10
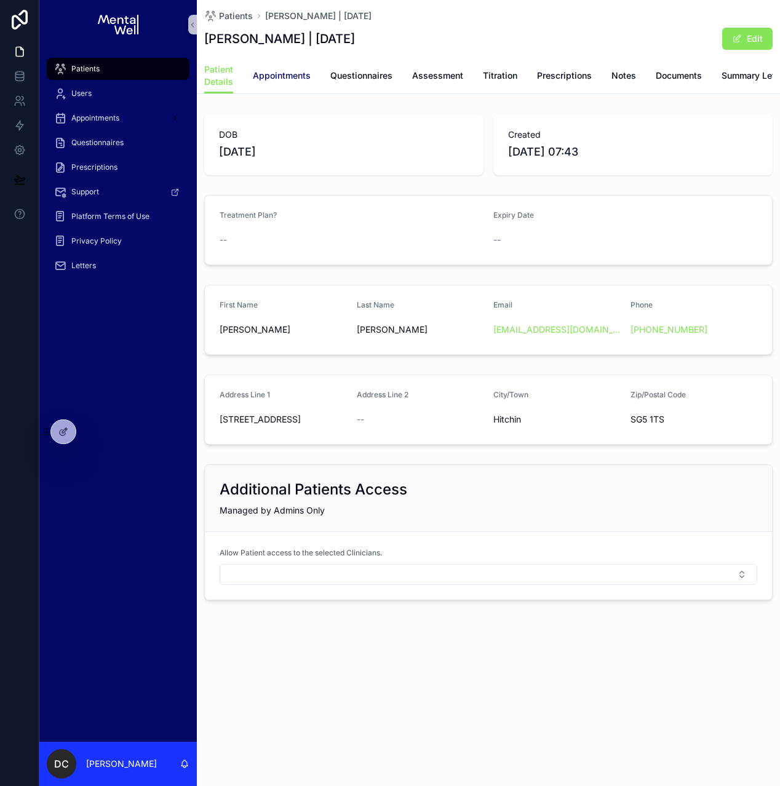
click at [285, 81] on span "Appointments" at bounding box center [282, 75] width 58 height 12
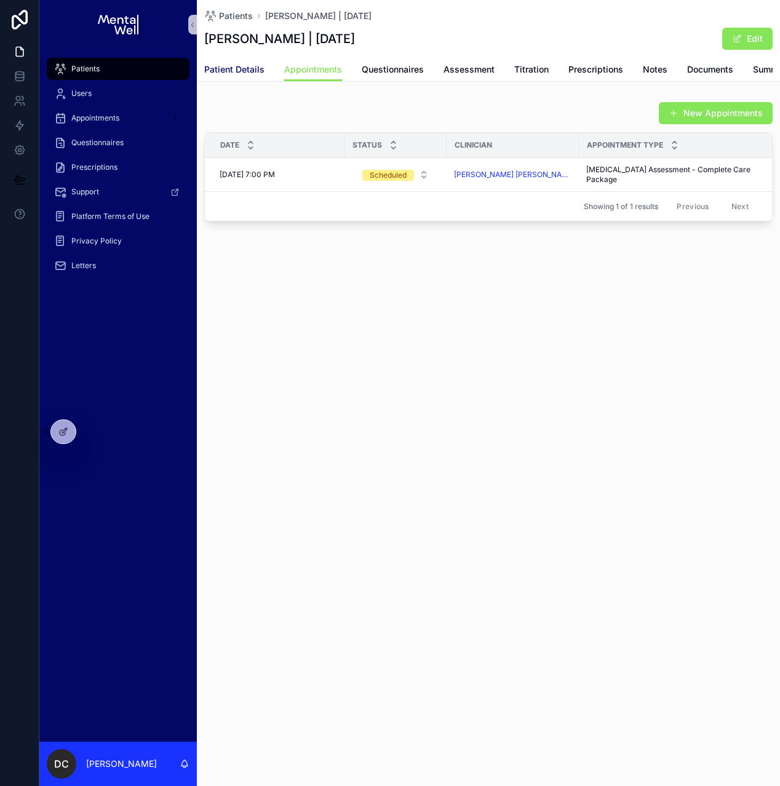
click at [246, 67] on span "Patient Details" at bounding box center [234, 69] width 60 height 12
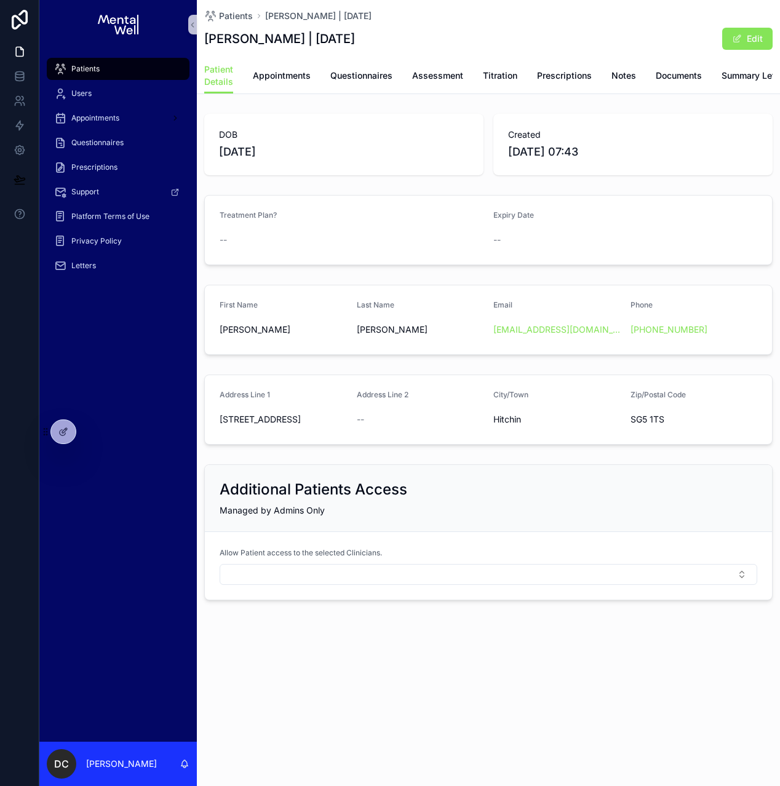
click at [717, 45] on div "Edit" at bounding box center [726, 38] width 92 height 23
click at [727, 41] on button "Edit" at bounding box center [747, 39] width 50 height 22
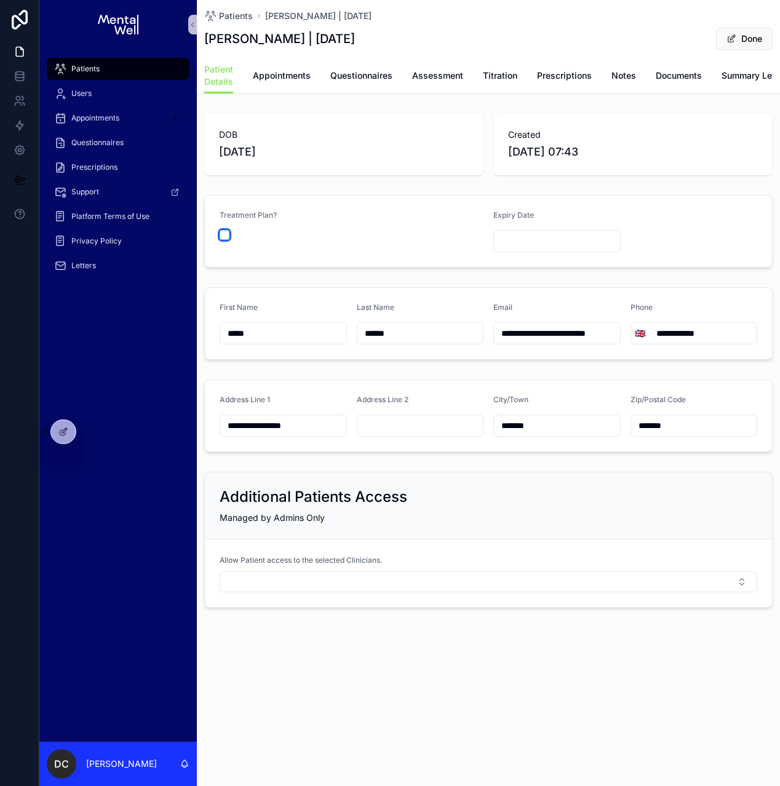
click at [227, 240] on button "scrollable content" at bounding box center [225, 235] width 10 height 10
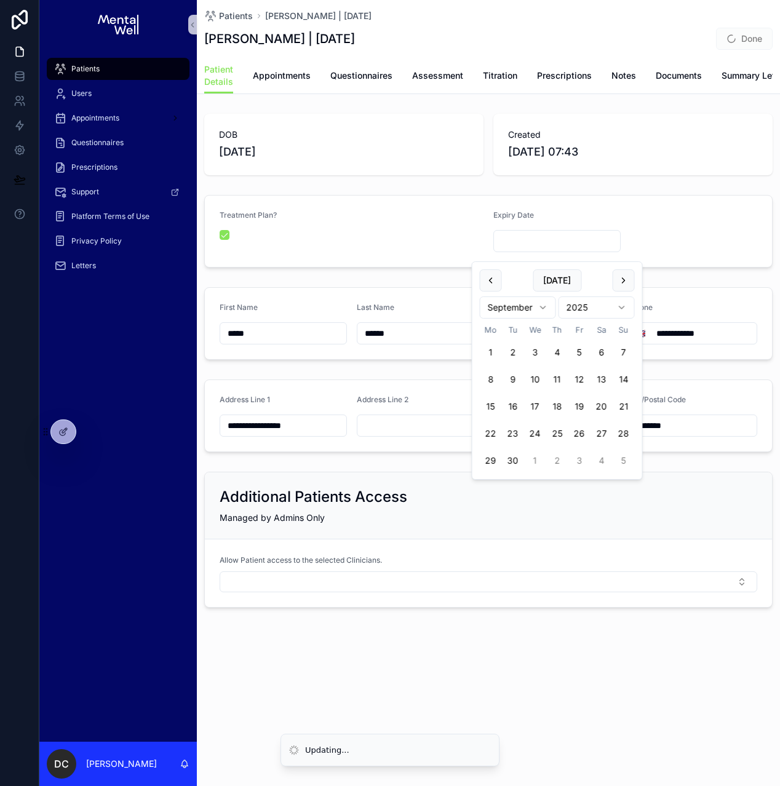
click at [561, 243] on input "scrollable content" at bounding box center [557, 240] width 126 height 17
click at [517, 302] on html "**********" at bounding box center [390, 393] width 780 height 786
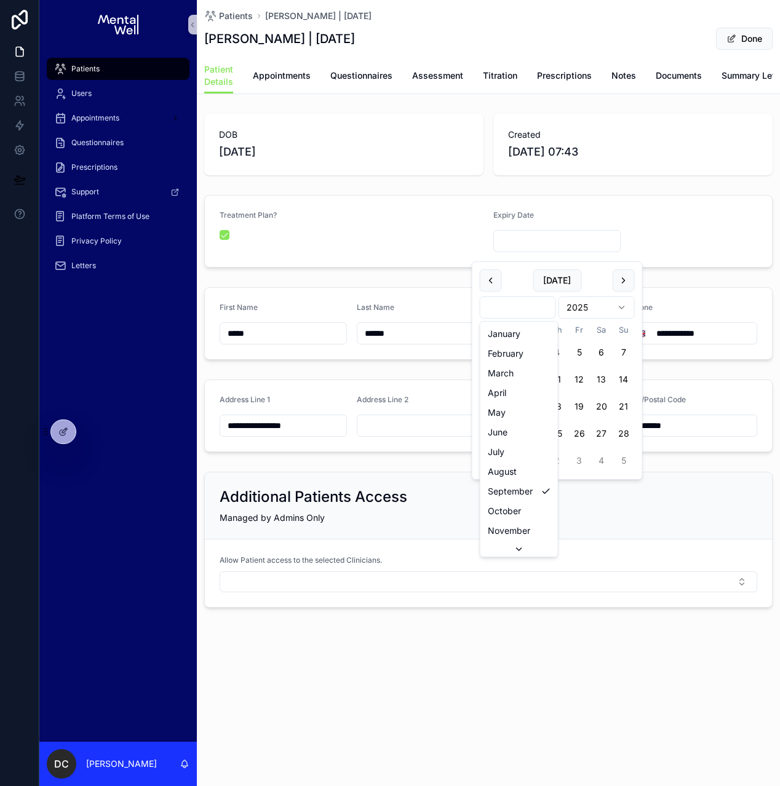
click at [534, 309] on html "**********" at bounding box center [390, 393] width 780 height 786
click at [526, 307] on html "**********" at bounding box center [390, 393] width 780 height 786
click at [587, 315] on html "**********" at bounding box center [390, 393] width 780 height 786
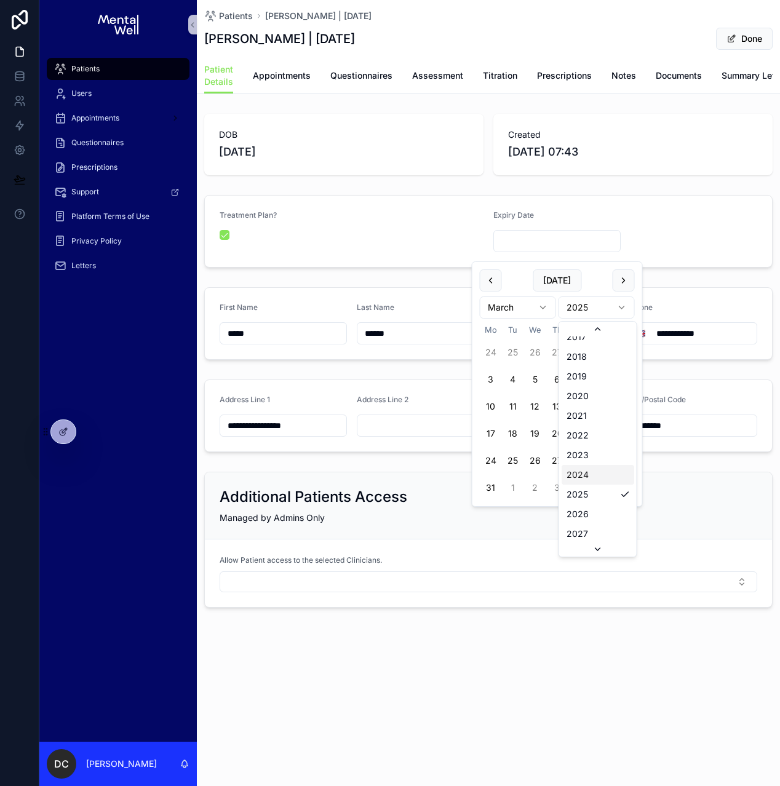
scroll to position [2294, 0]
click at [510, 382] on button "3" at bounding box center [513, 379] width 22 height 22
type input "**********"
click at [420, 288] on div "**********" at bounding box center [488, 361] width 583 height 504
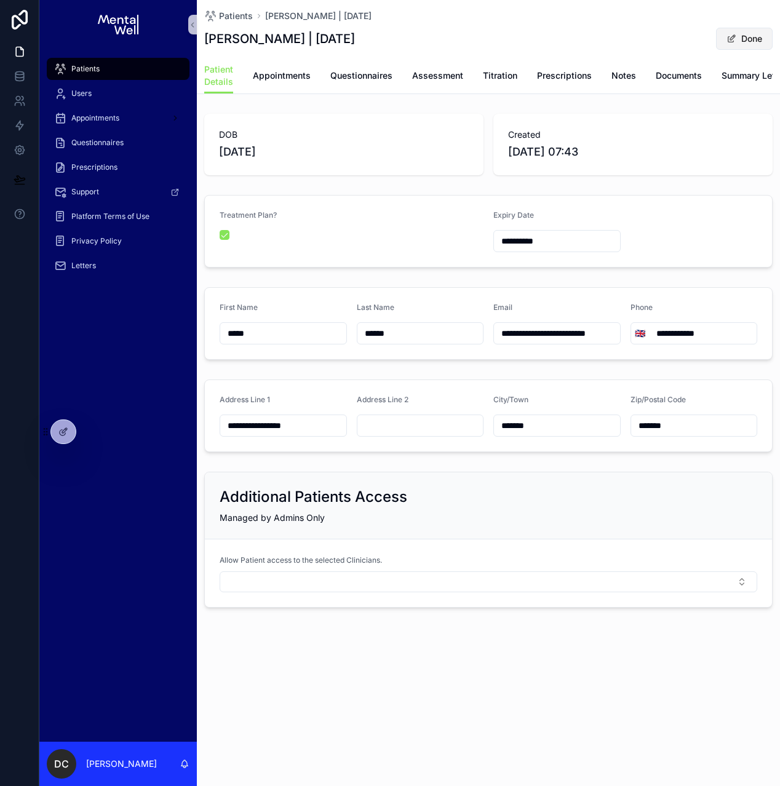
click at [735, 46] on button "Done" at bounding box center [744, 39] width 57 height 22
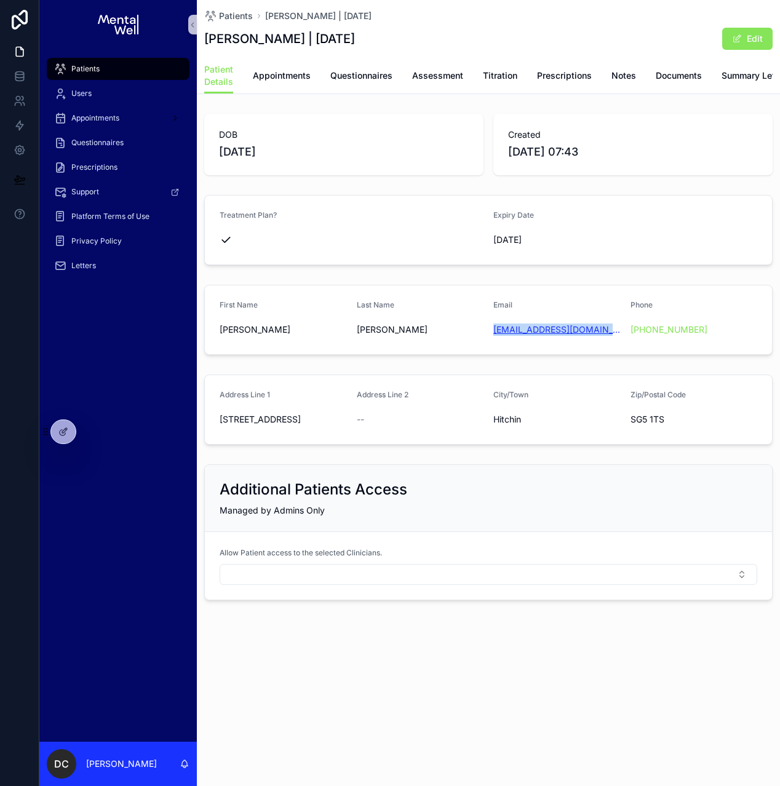
copy link "[EMAIL_ADDRESS][DOMAIN_NAME]"
click at [76, 266] on span "Letters" at bounding box center [83, 266] width 25 height 10
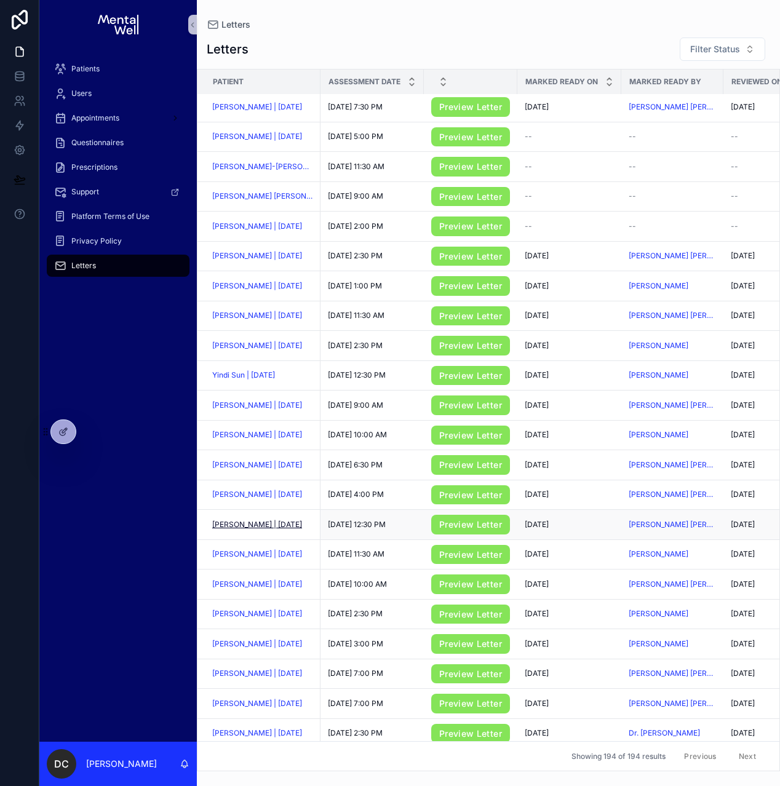
scroll to position [90, 0]
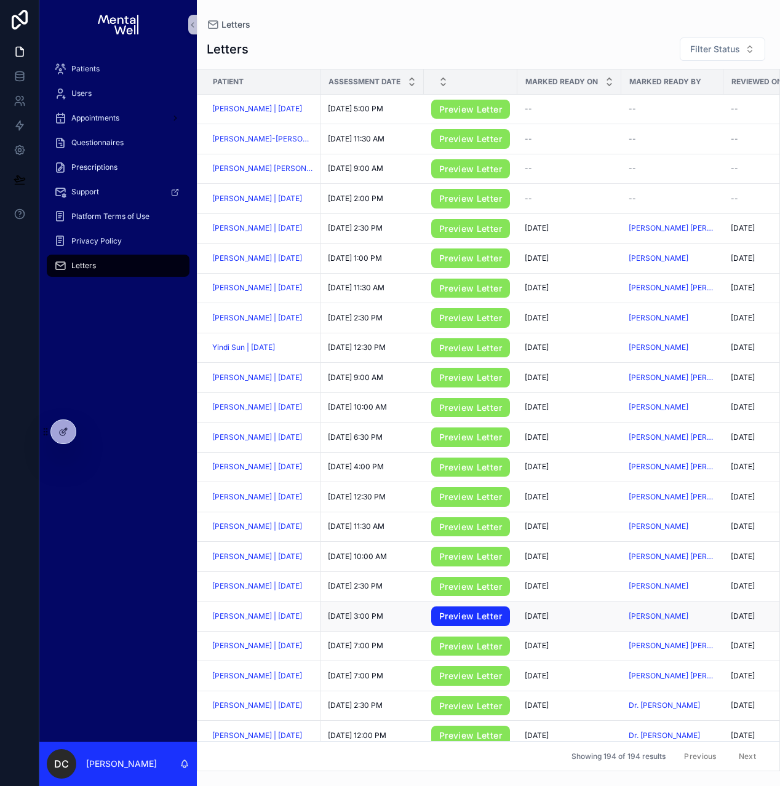
click at [435, 617] on link "Preview Letter" at bounding box center [470, 616] width 79 height 20
click at [289, 621] on span "[PERSON_NAME] | [DATE]" at bounding box center [257, 616] width 90 height 10
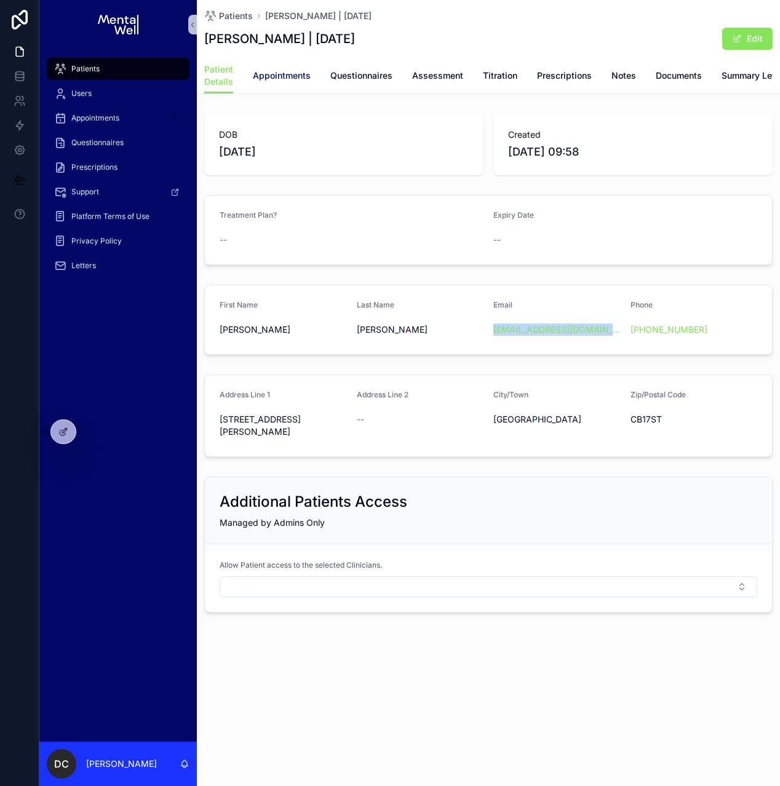
click at [298, 74] on span "Appointments" at bounding box center [282, 75] width 58 height 12
click at [764, 40] on button "Edit" at bounding box center [747, 39] width 50 height 22
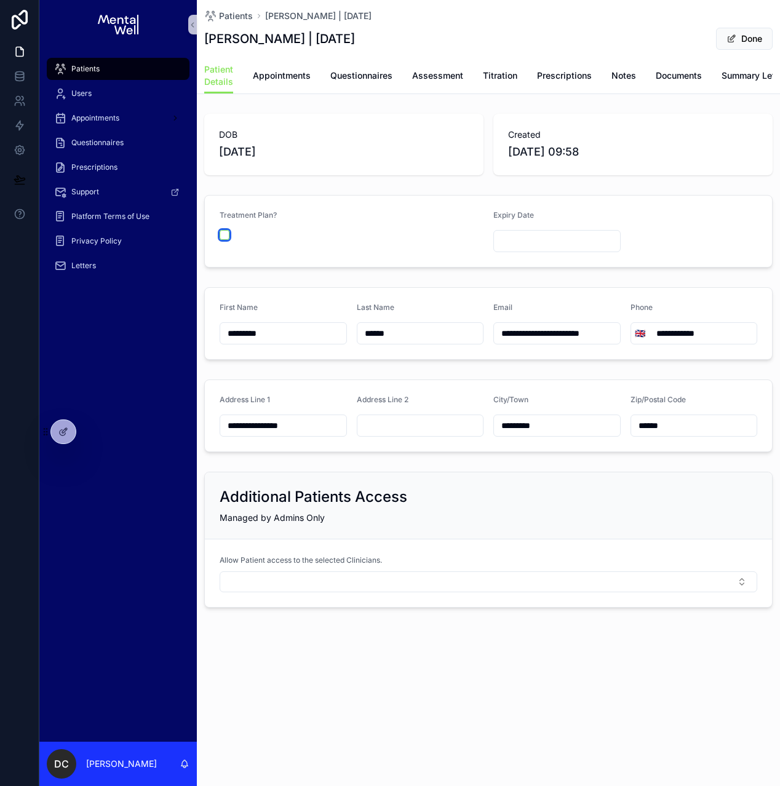
click at [224, 240] on button "scrollable content" at bounding box center [225, 235] width 10 height 10
click at [525, 245] on input "scrollable content" at bounding box center [557, 240] width 126 height 17
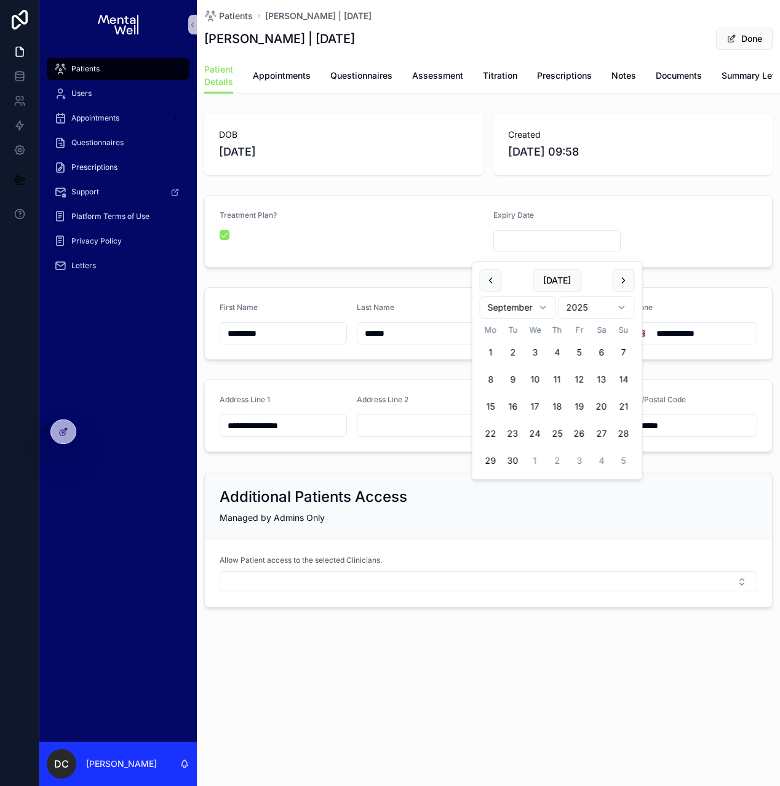
click at [511, 306] on html "**********" at bounding box center [390, 393] width 780 height 786
click at [585, 313] on html "**********" at bounding box center [390, 393] width 780 height 786
click at [514, 382] on button "3" at bounding box center [513, 379] width 22 height 22
type input "**********"
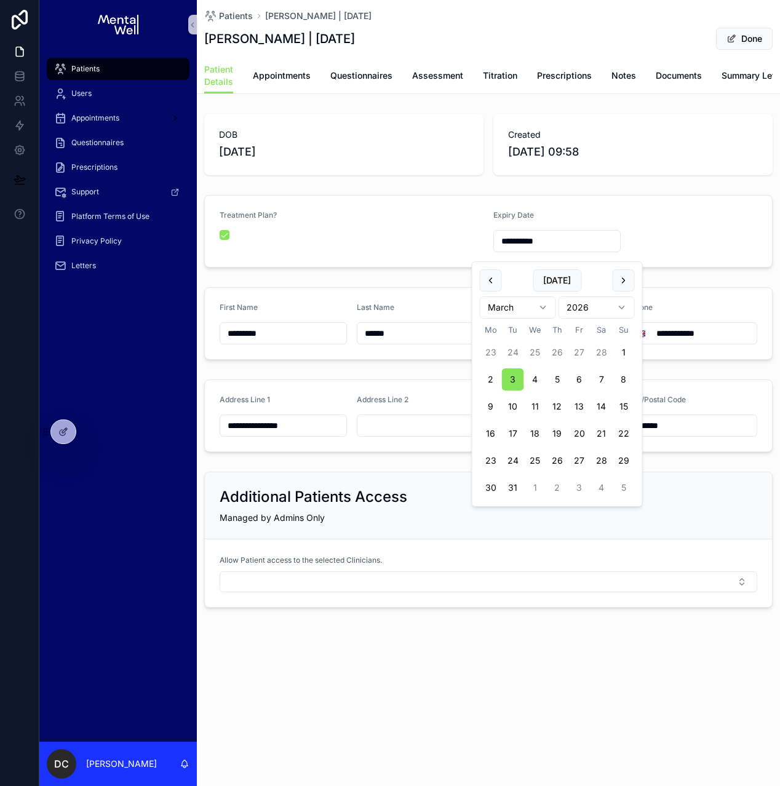
click at [444, 283] on div "**********" at bounding box center [488, 361] width 583 height 504
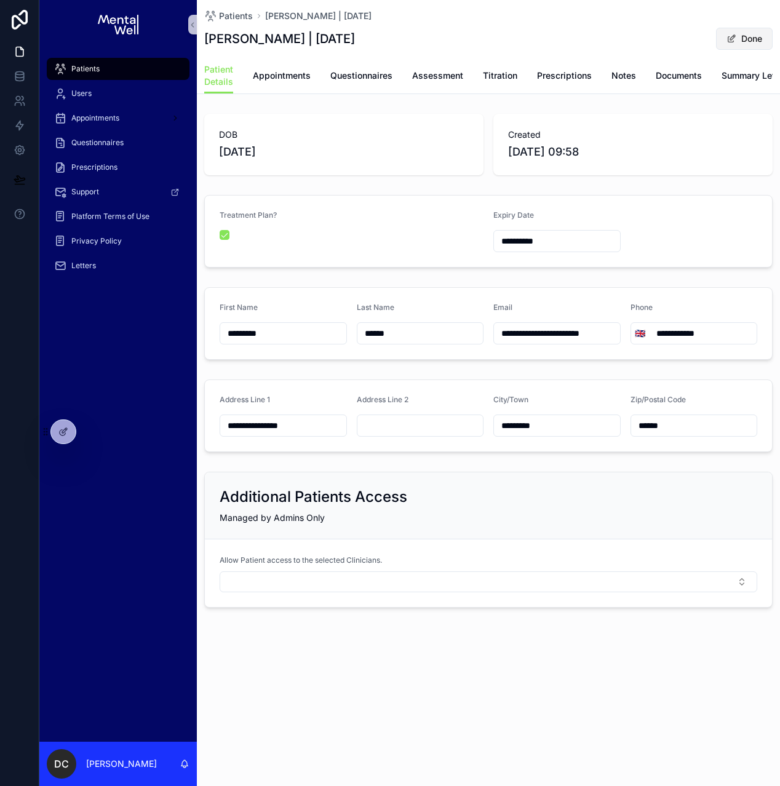
click at [732, 41] on span "scrollable content" at bounding box center [731, 39] width 10 height 10
